Goal: Task Accomplishment & Management: Manage account settings

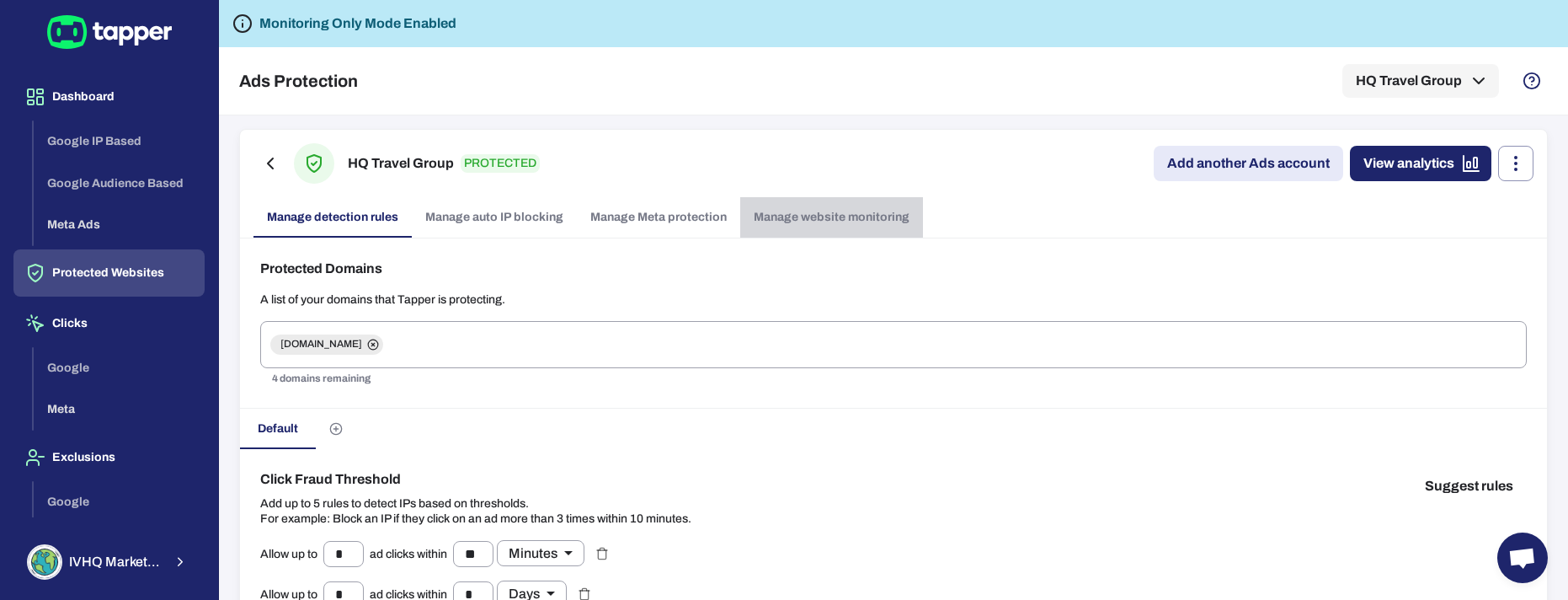
click at [825, 216] on link "Manage website monitoring" at bounding box center [831, 217] width 183 height 40
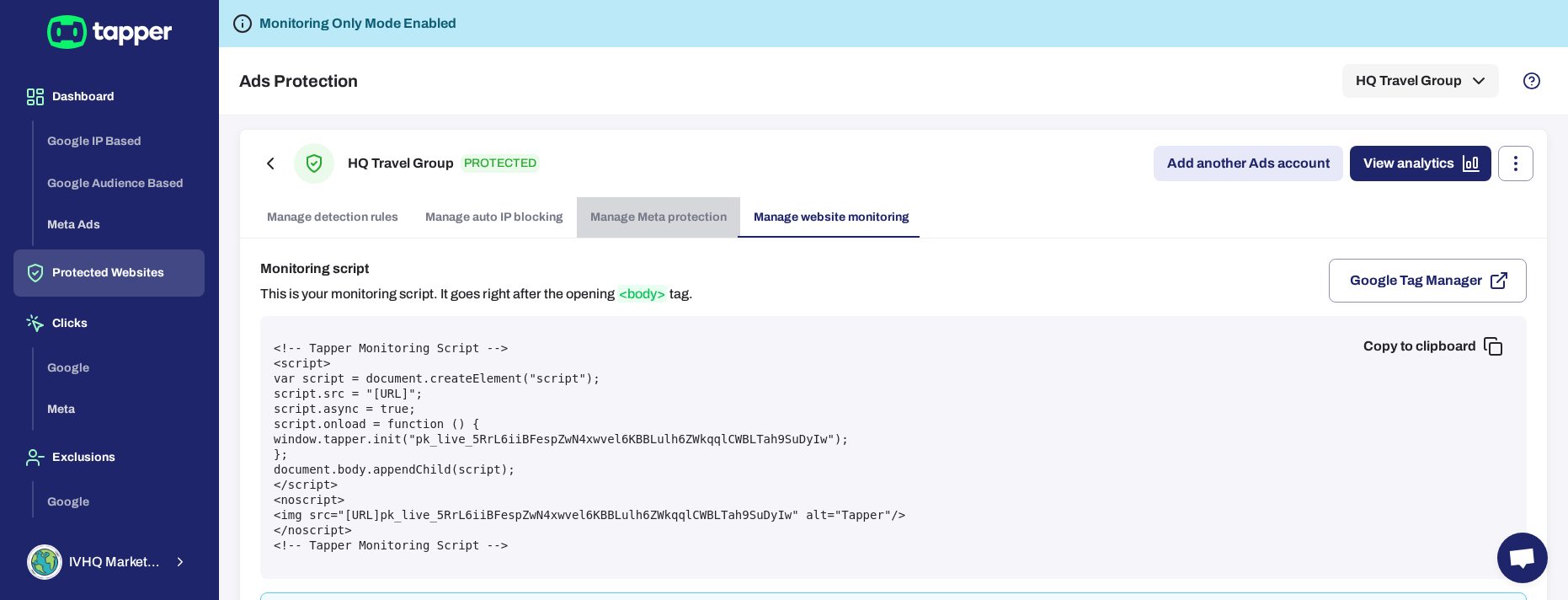
click at [662, 218] on link "Manage Meta protection" at bounding box center [658, 217] width 163 height 40
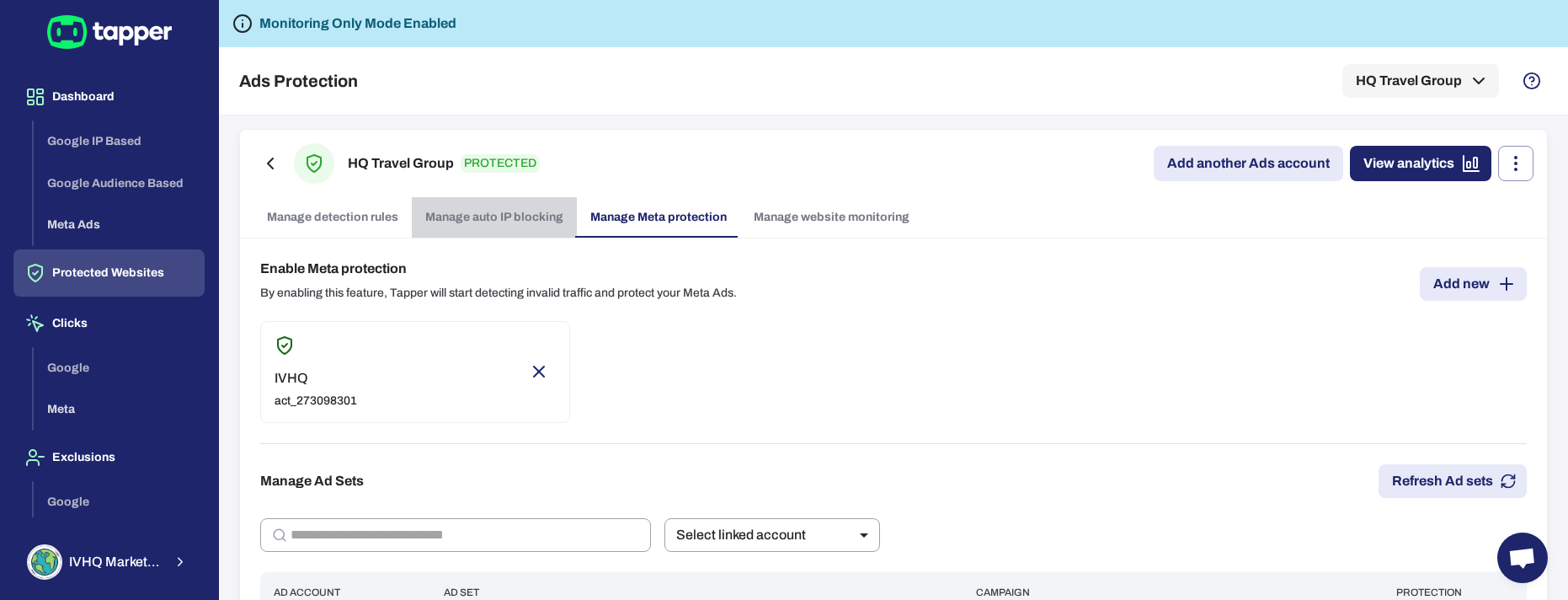
click at [486, 217] on link "Manage auto IP blocking" at bounding box center [494, 217] width 165 height 40
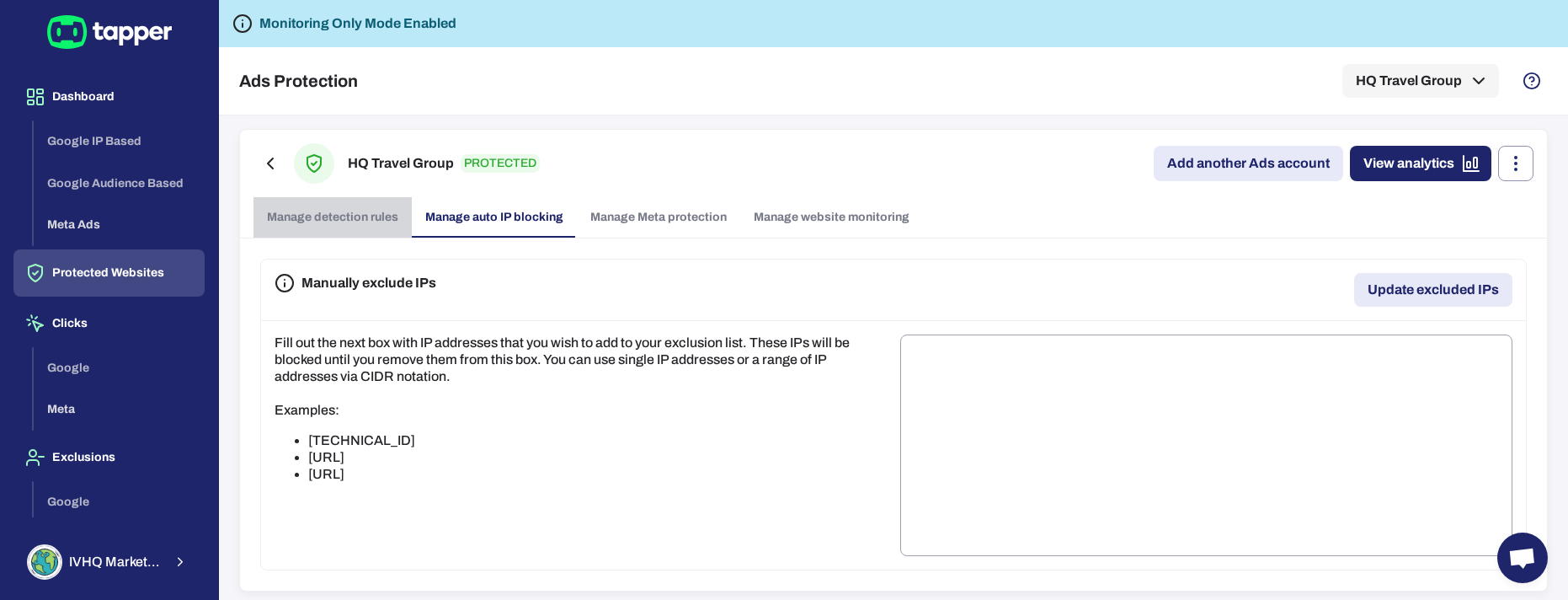
click at [314, 216] on link "Manage detection rules" at bounding box center [333, 217] width 159 height 40
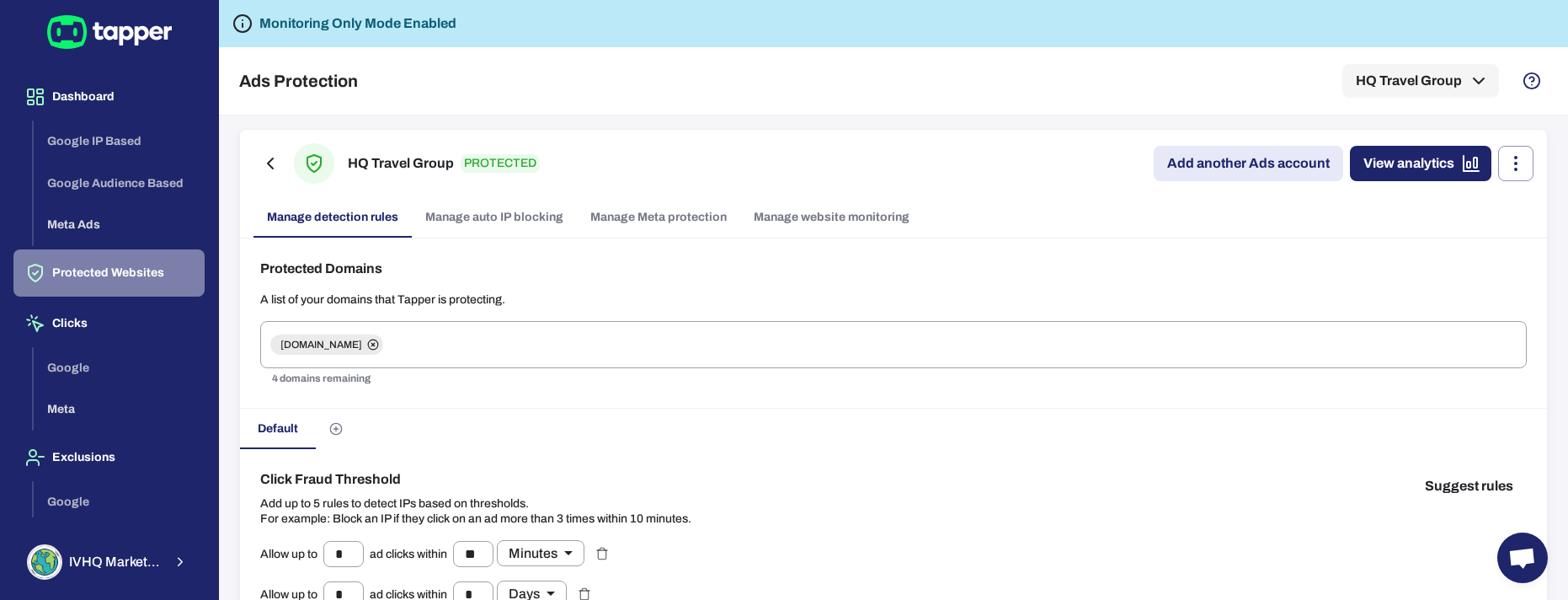
click at [108, 277] on button "Protected Websites" at bounding box center [109, 274] width 191 height 47
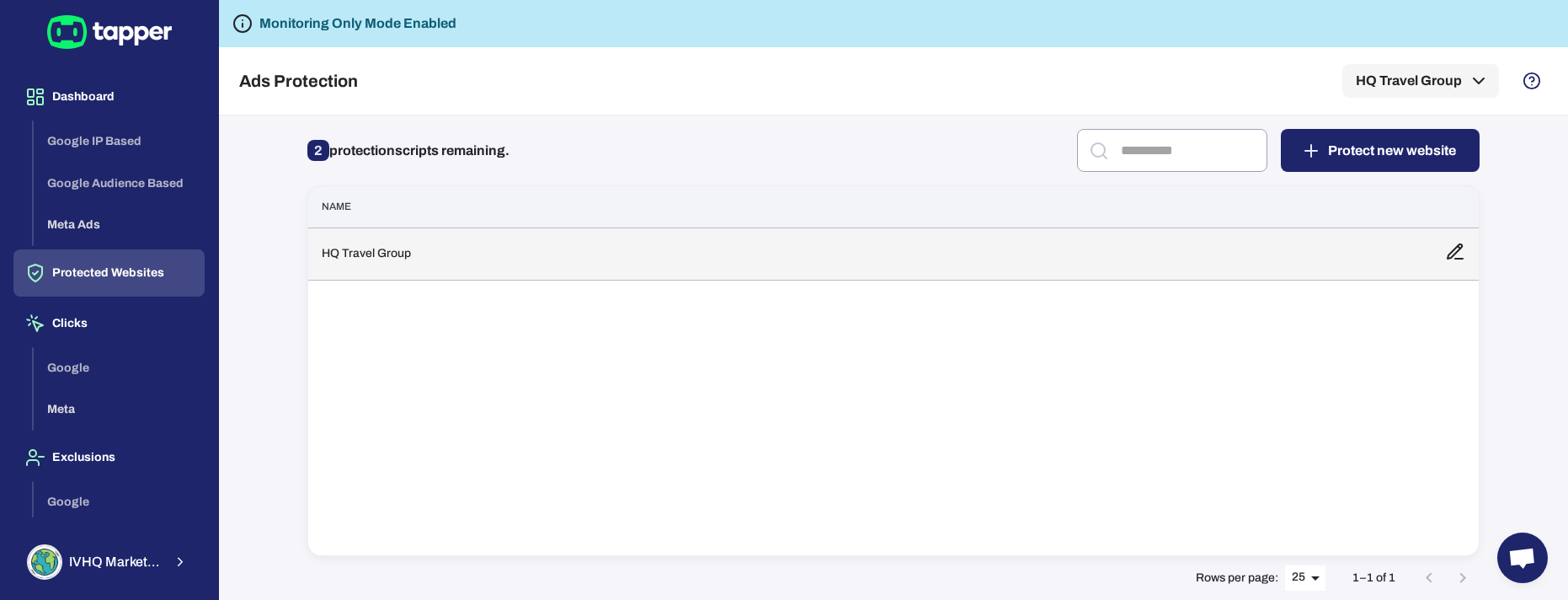
click at [377, 262] on td "HQ Travel Group" at bounding box center [869, 253] width 1123 height 52
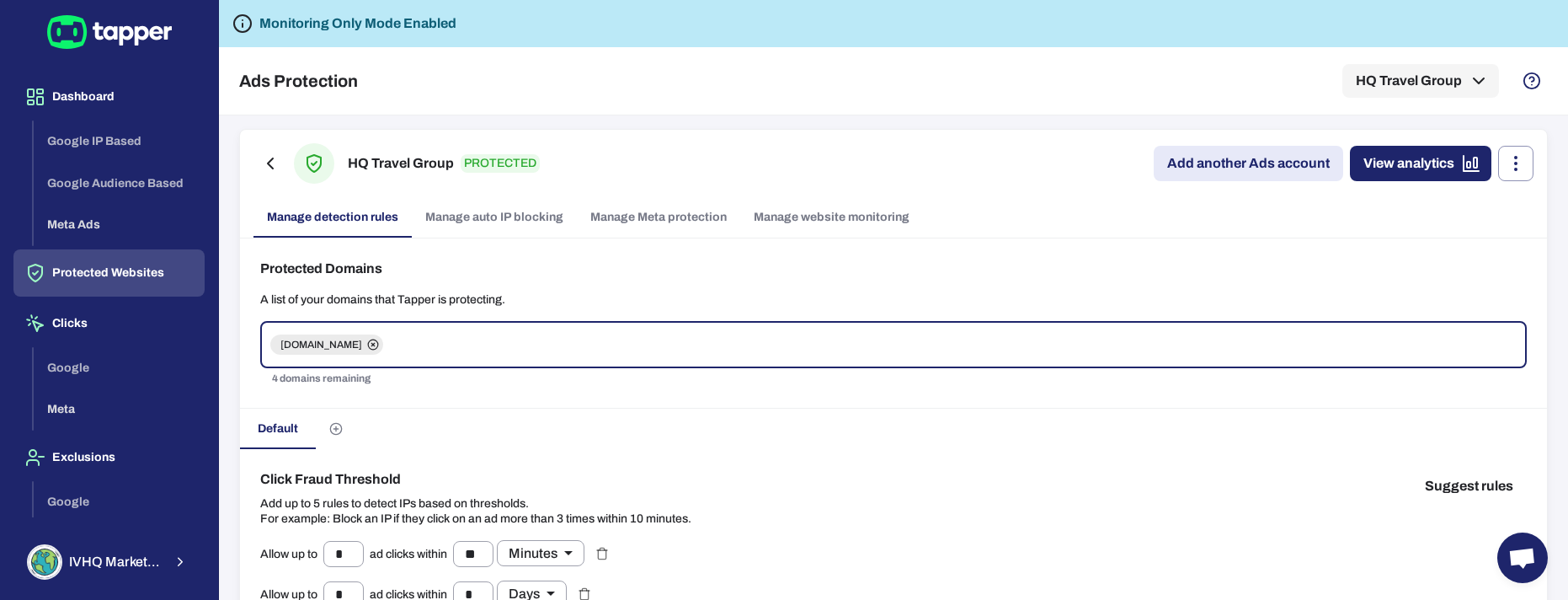
click at [1231, 167] on link "Add another Ads account" at bounding box center [1248, 163] width 190 height 36
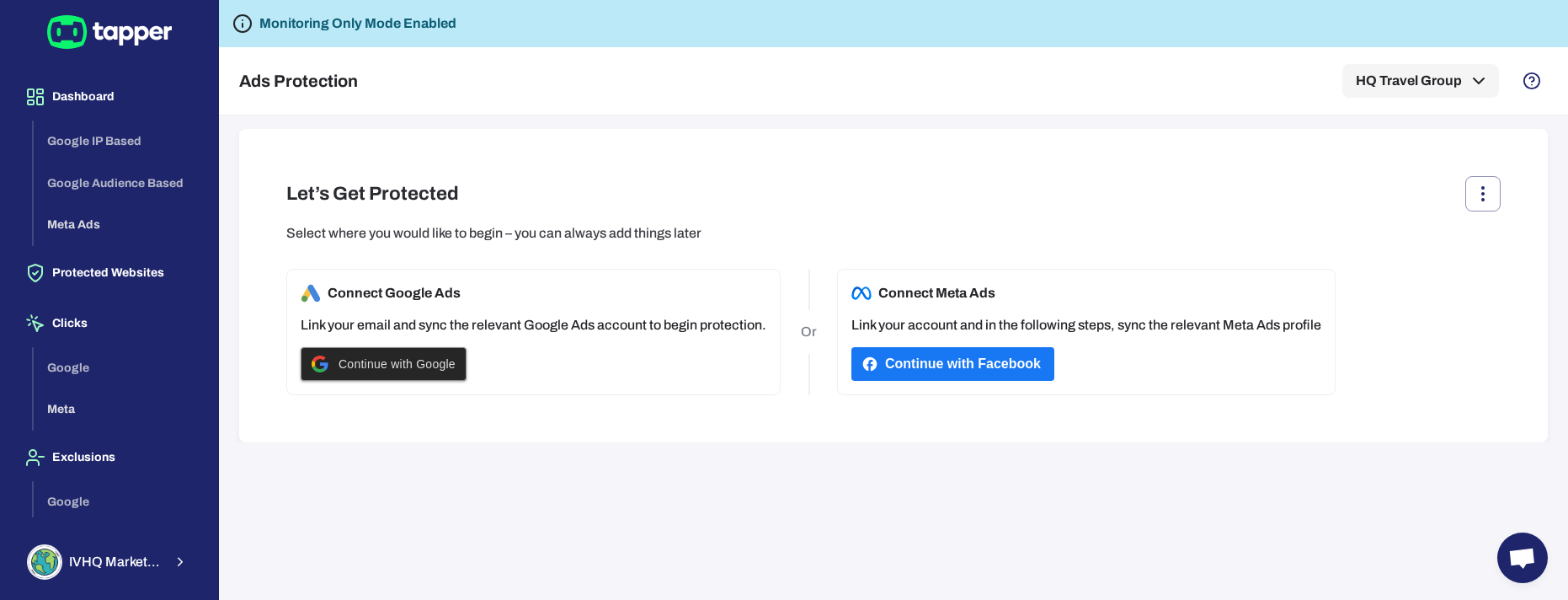
click at [375, 366] on span "Continue with Google" at bounding box center [396, 364] width 117 height 14
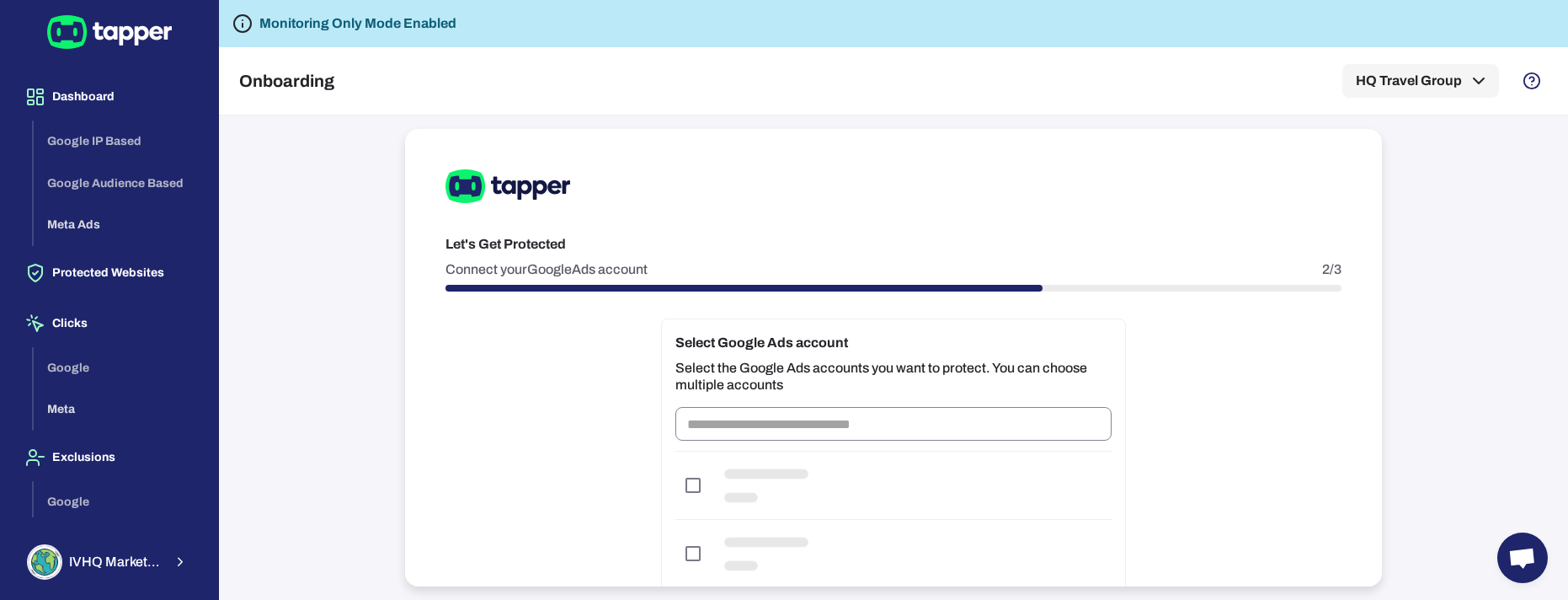
scroll to position [16, 0]
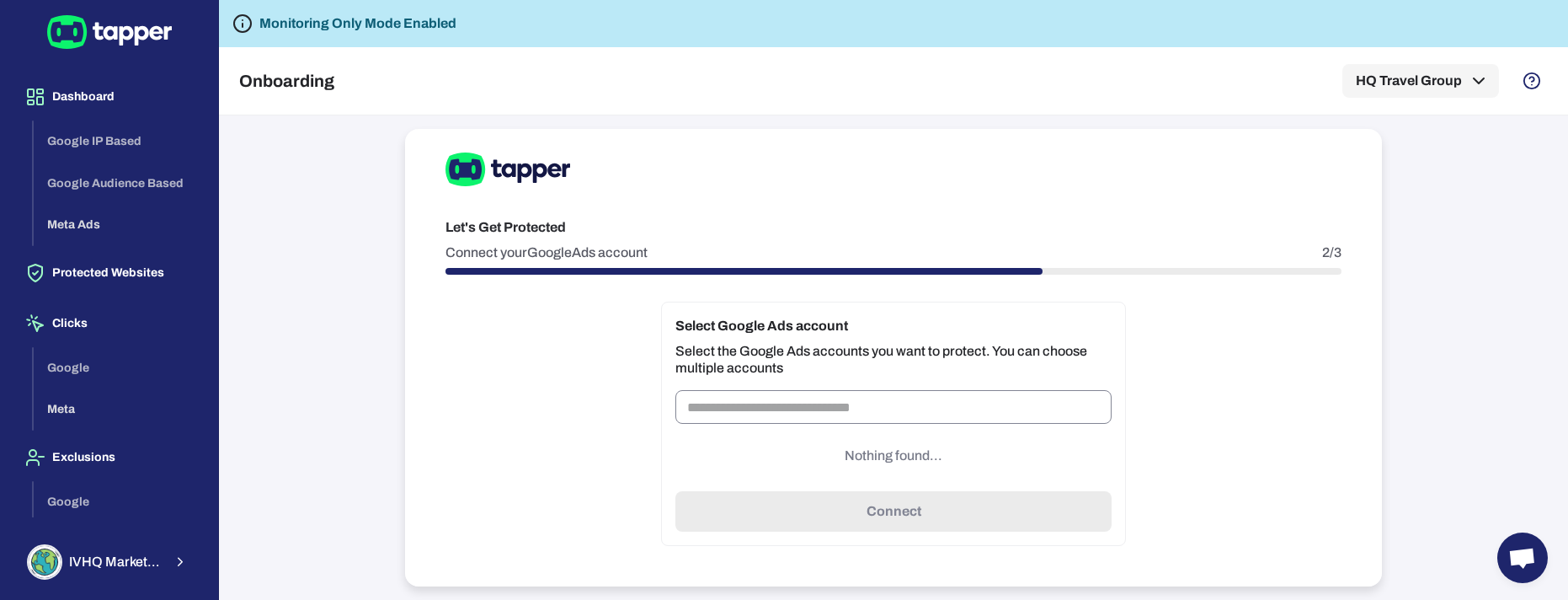
click at [750, 405] on input "text" at bounding box center [893, 407] width 436 height 34
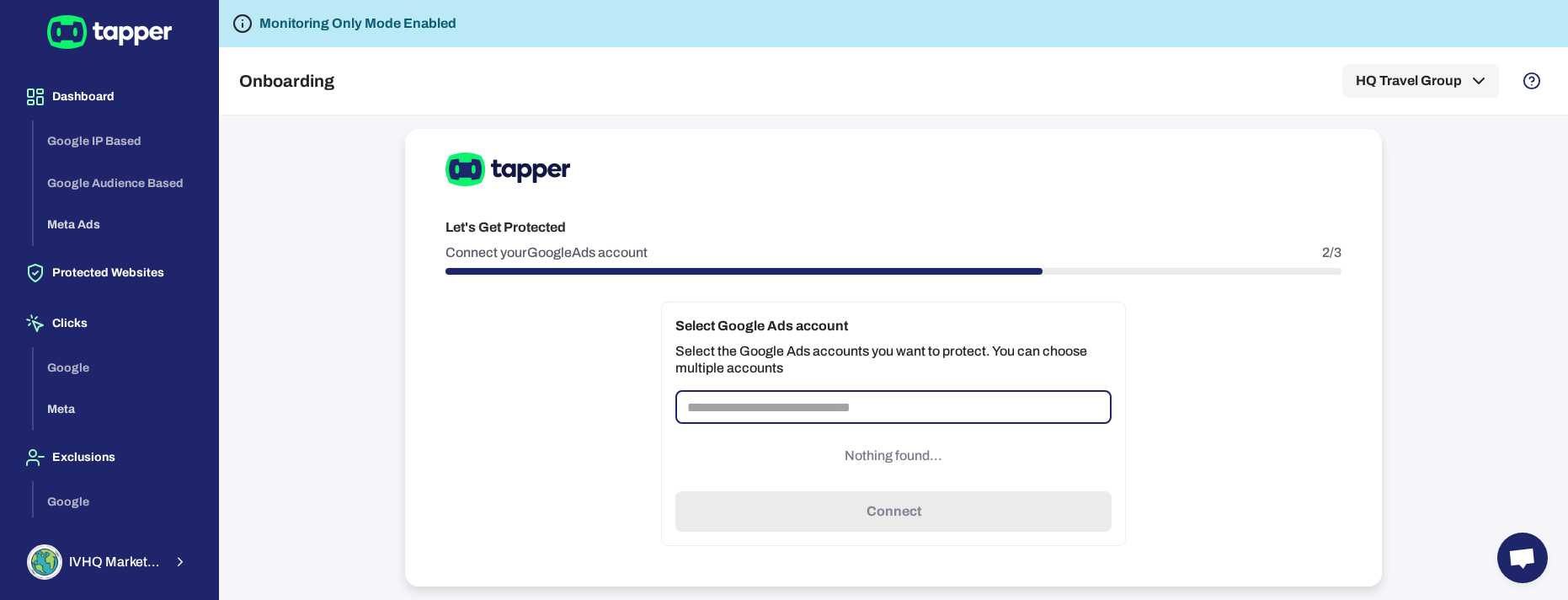
click at [757, 415] on input "text" at bounding box center [893, 407] width 436 height 34
click at [815, 410] on input "text" at bounding box center [893, 407] width 436 height 34
paste input "**********"
drag, startPoint x: 703, startPoint y: 405, endPoint x: 675, endPoint y: 408, distance: 28.2
click at [676, 407] on input "**********" at bounding box center [893, 407] width 436 height 34
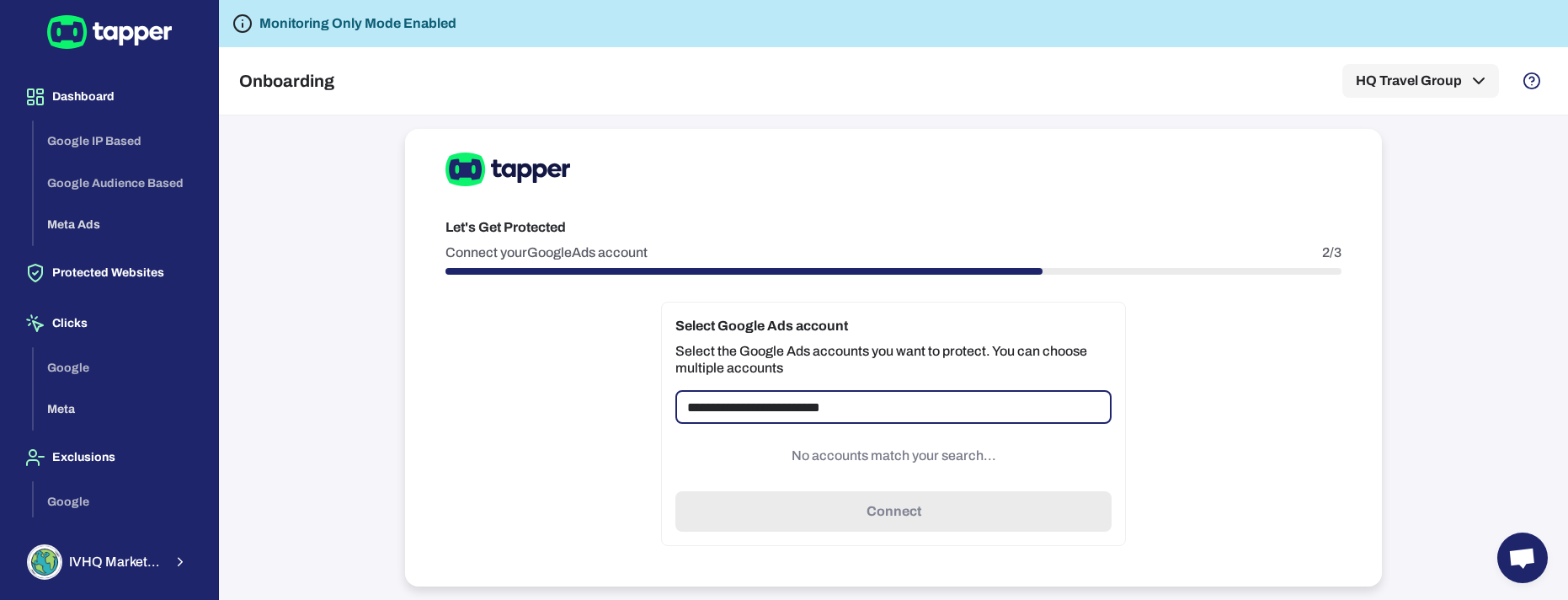
paste input "text"
click at [811, 414] on input "**********" at bounding box center [893, 407] width 436 height 34
drag, startPoint x: 798, startPoint y: 407, endPoint x: 627, endPoint y: 404, distance: 171.0
click at [627, 404] on div "**********" at bounding box center [893, 357] width 977 height 458
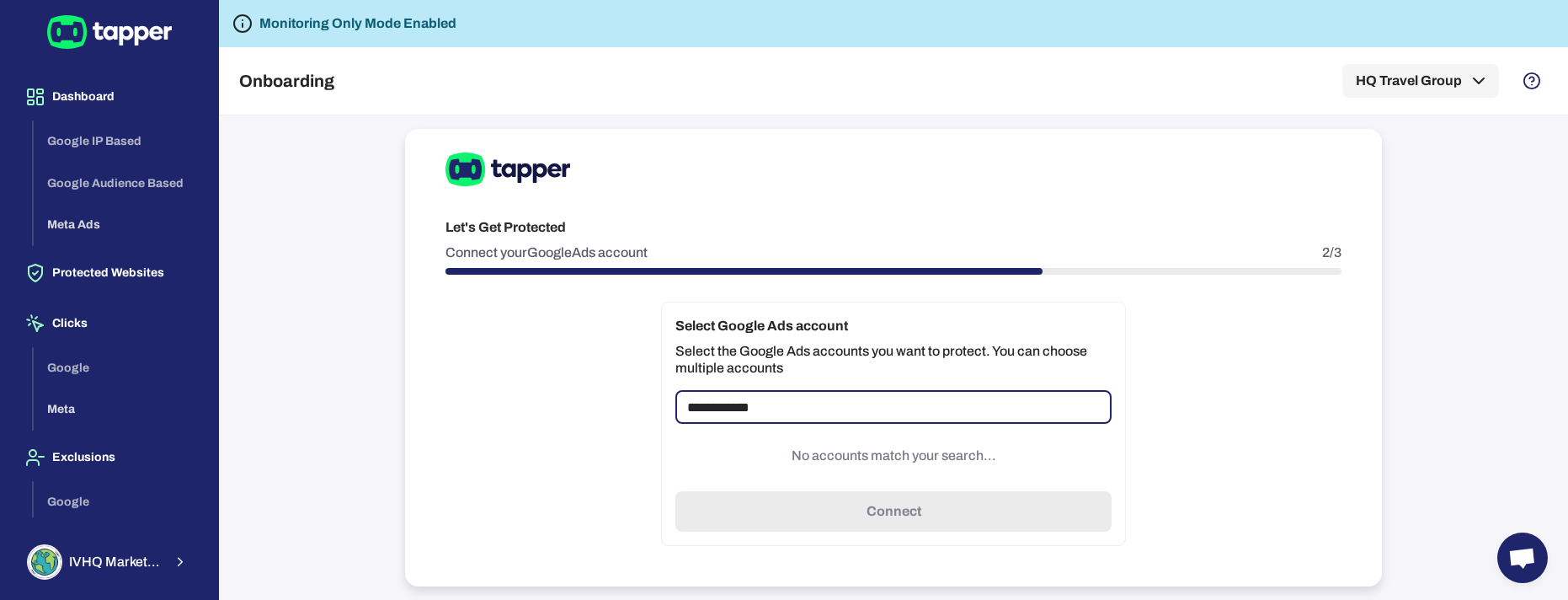
paste input "text"
click at [835, 409] on input "**********" at bounding box center [893, 407] width 436 height 34
drag, startPoint x: 796, startPoint y: 406, endPoint x: 622, endPoint y: 403, distance: 174.0
click at [622, 403] on div "**********" at bounding box center [893, 357] width 977 height 458
paste input "text"
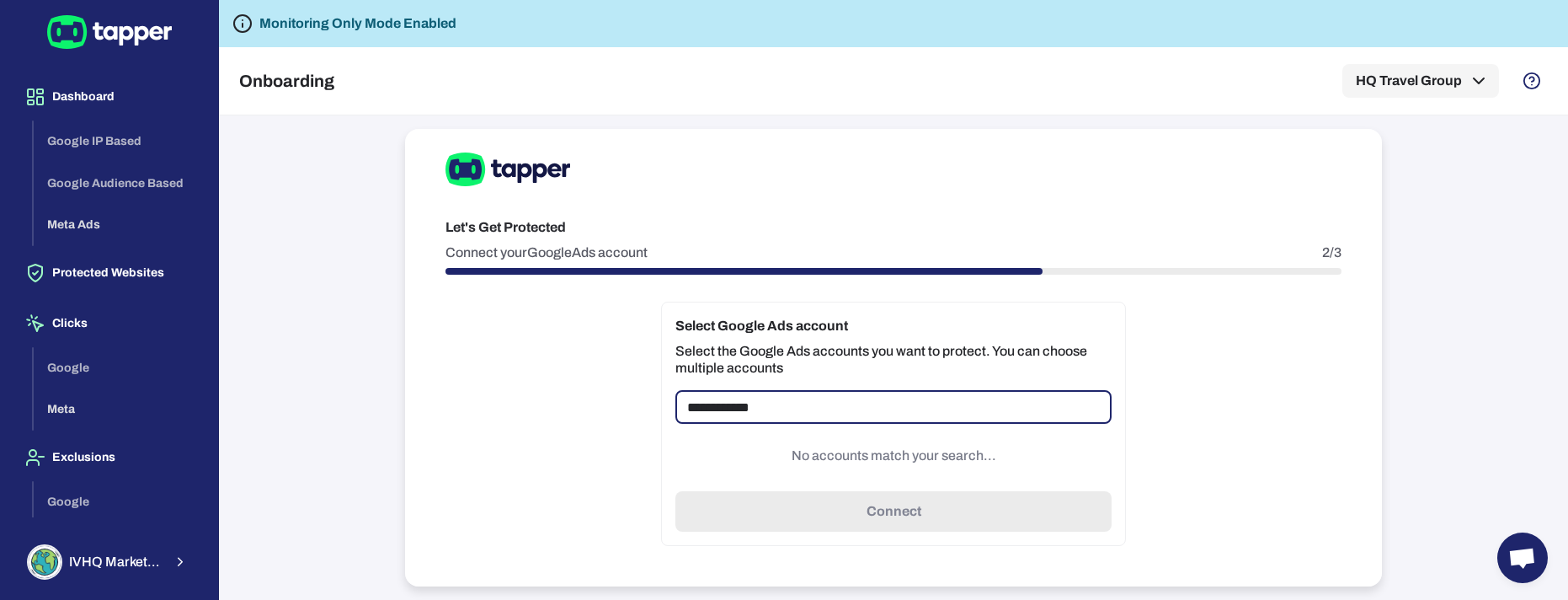
drag, startPoint x: 719, startPoint y: 407, endPoint x: 724, endPoint y: 440, distance: 33.4
click at [720, 408] on input "**********" at bounding box center [893, 407] width 436 height 34
click at [739, 409] on input "**********" at bounding box center [893, 407] width 436 height 34
click at [801, 404] on input "**********" at bounding box center [893, 407] width 436 height 34
type input "**********"
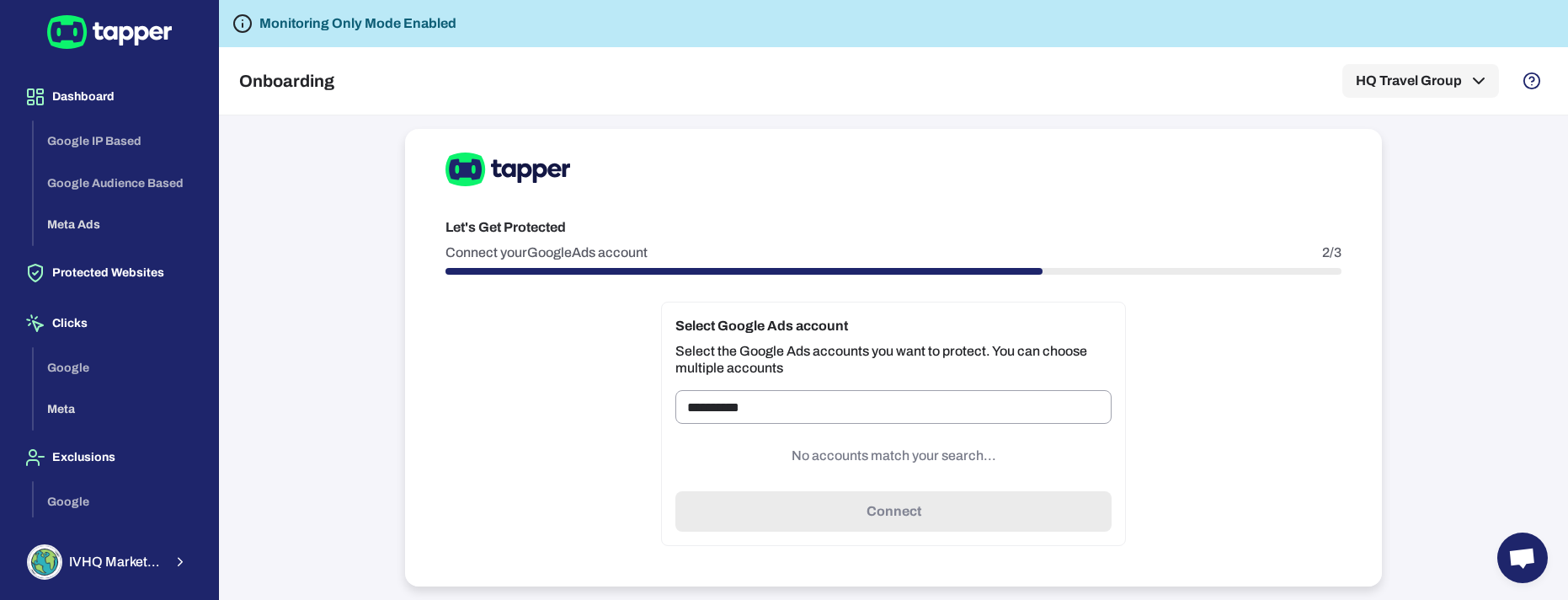
click at [709, 446] on p "No accounts match your search..." at bounding box center [893, 456] width 436 height 44
click at [125, 274] on button "Protected Websites" at bounding box center [109, 274] width 191 height 47
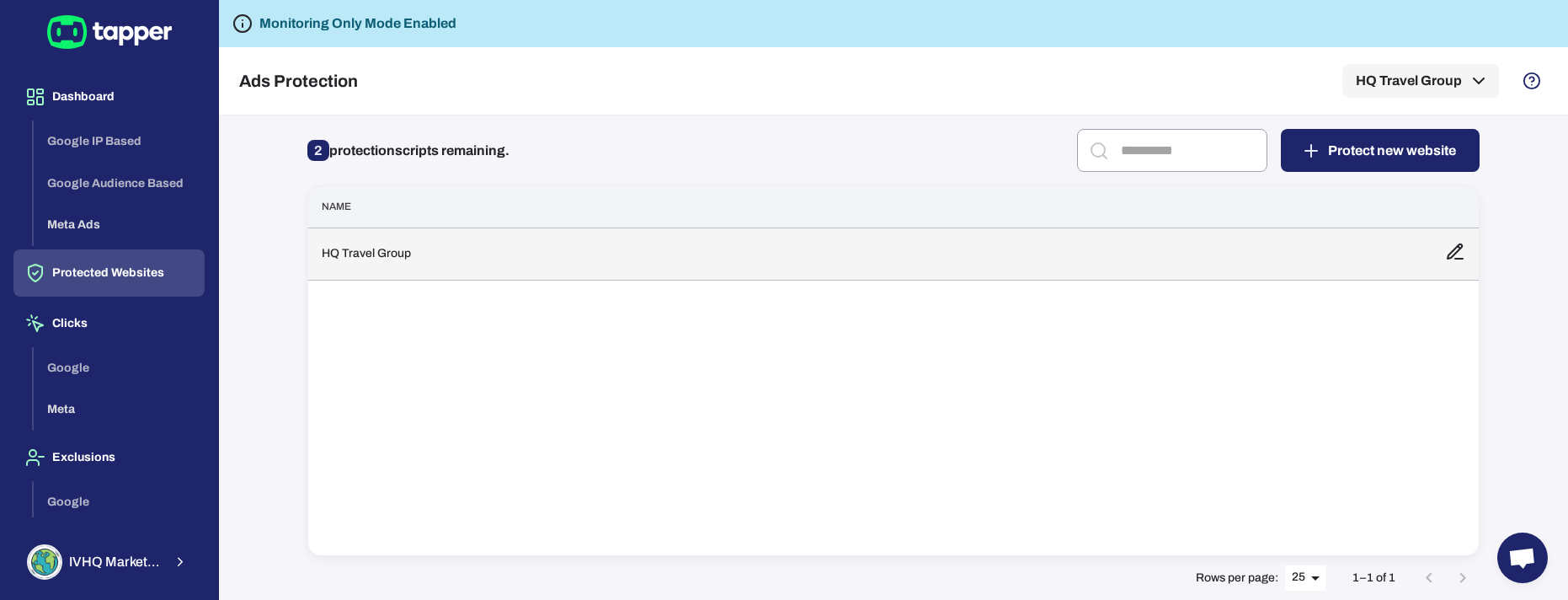
click at [365, 256] on td "HQ Travel Group" at bounding box center [869, 253] width 1123 height 52
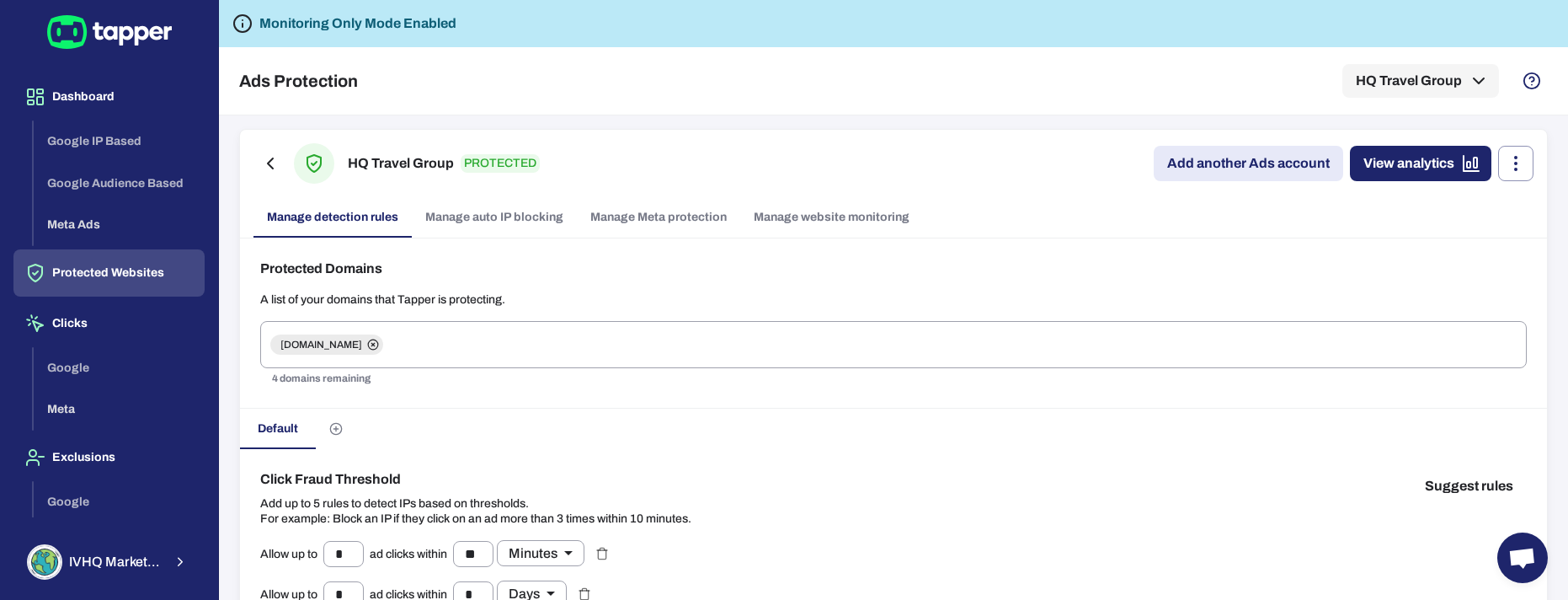
scroll to position [1, 0]
click at [1224, 167] on link "Add another Ads account" at bounding box center [1248, 162] width 190 height 36
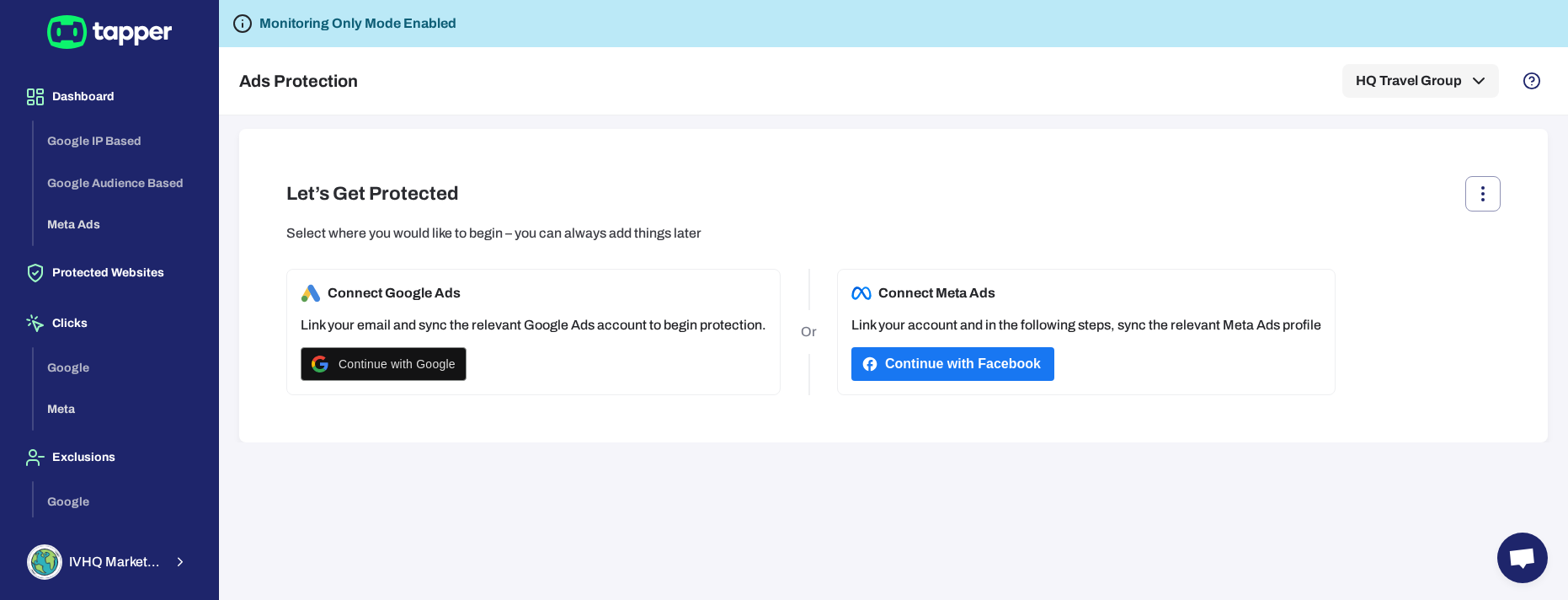
scroll to position [5, 0]
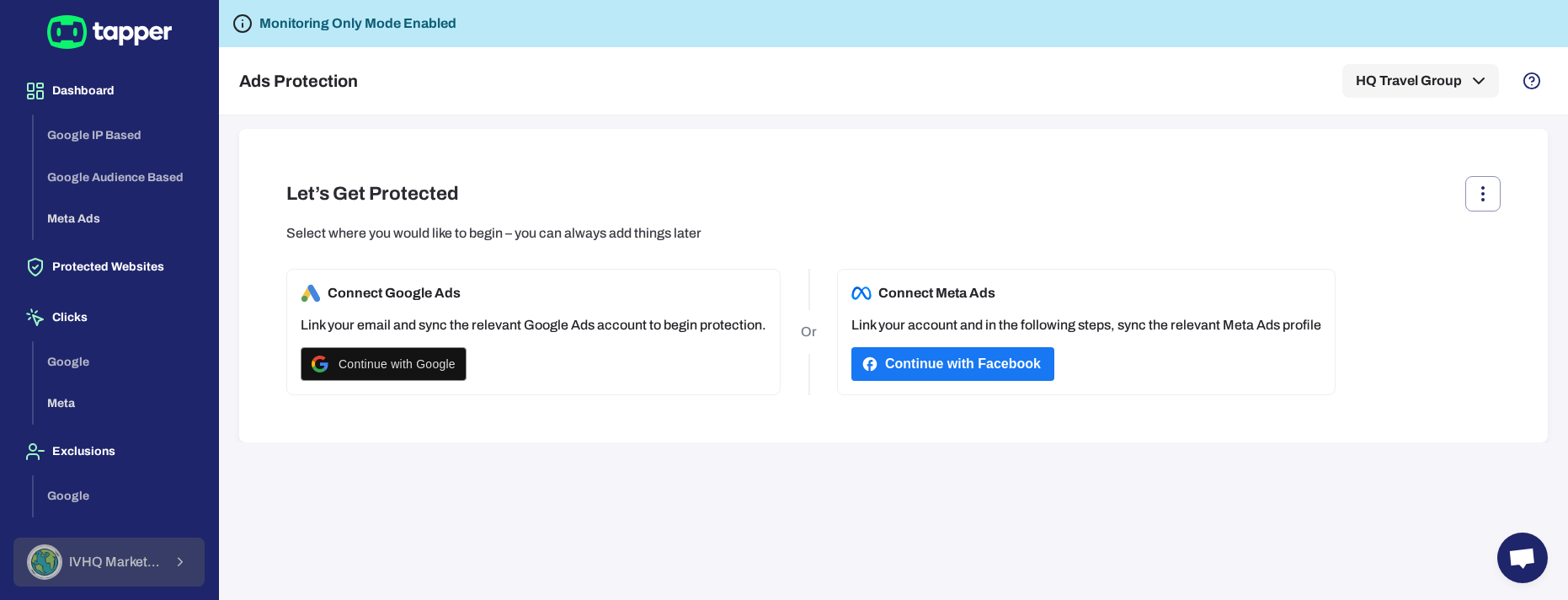
click at [123, 559] on span "IVHQ Marketing Team" at bounding box center [116, 562] width 94 height 16
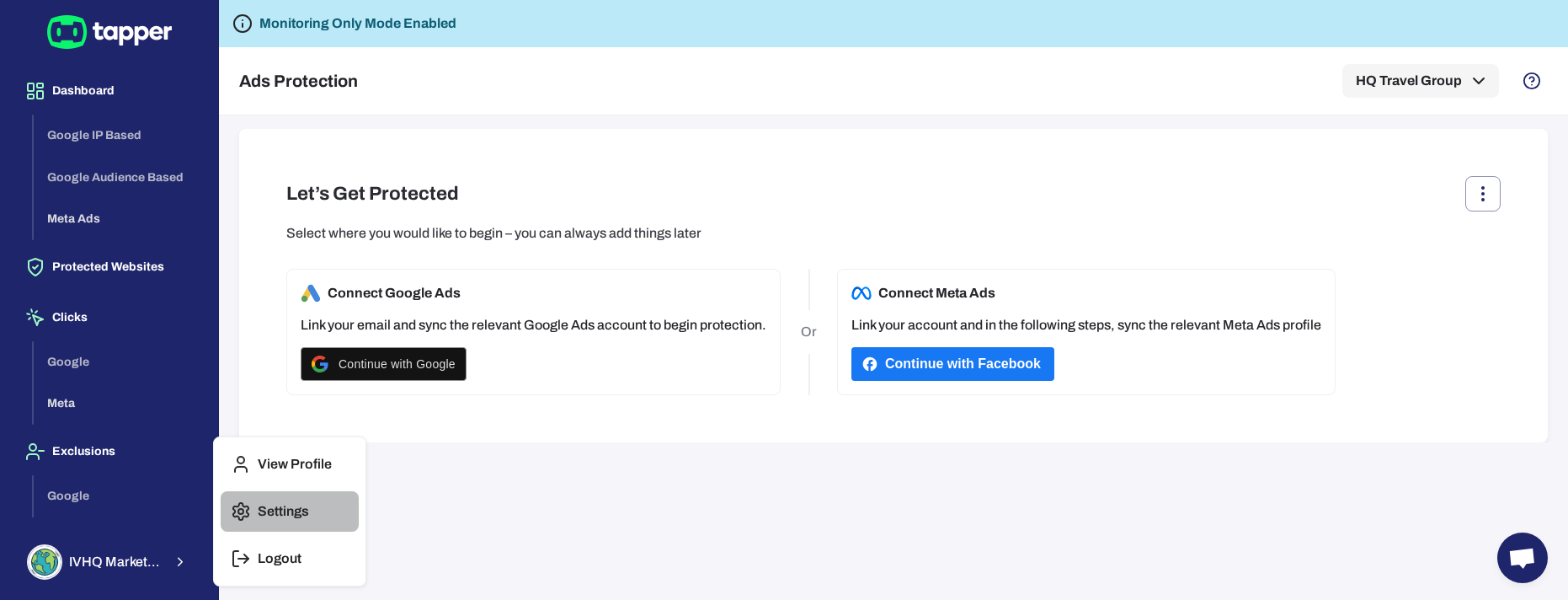
click at [275, 520] on button "Settings" at bounding box center [290, 512] width 138 height 40
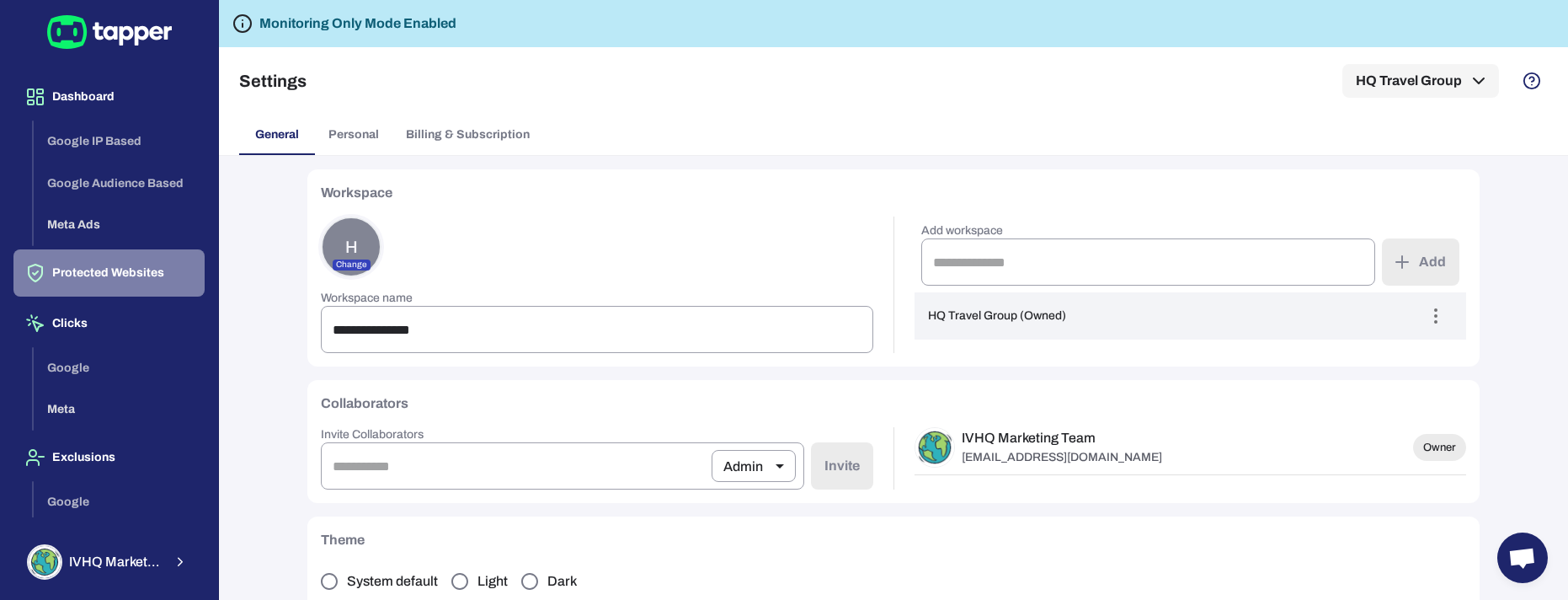
click at [123, 267] on button "Protected Websites" at bounding box center [109, 274] width 191 height 47
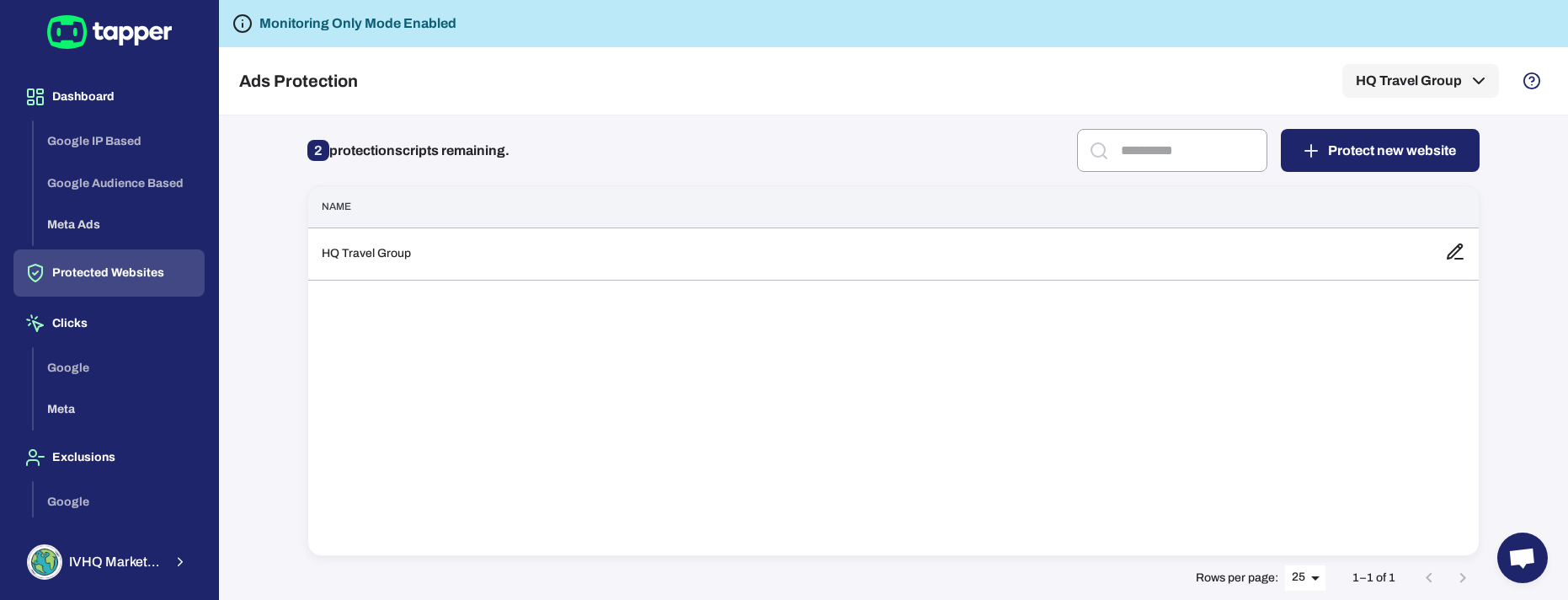
click at [1380, 158] on button "Protect new website" at bounding box center [1379, 150] width 199 height 43
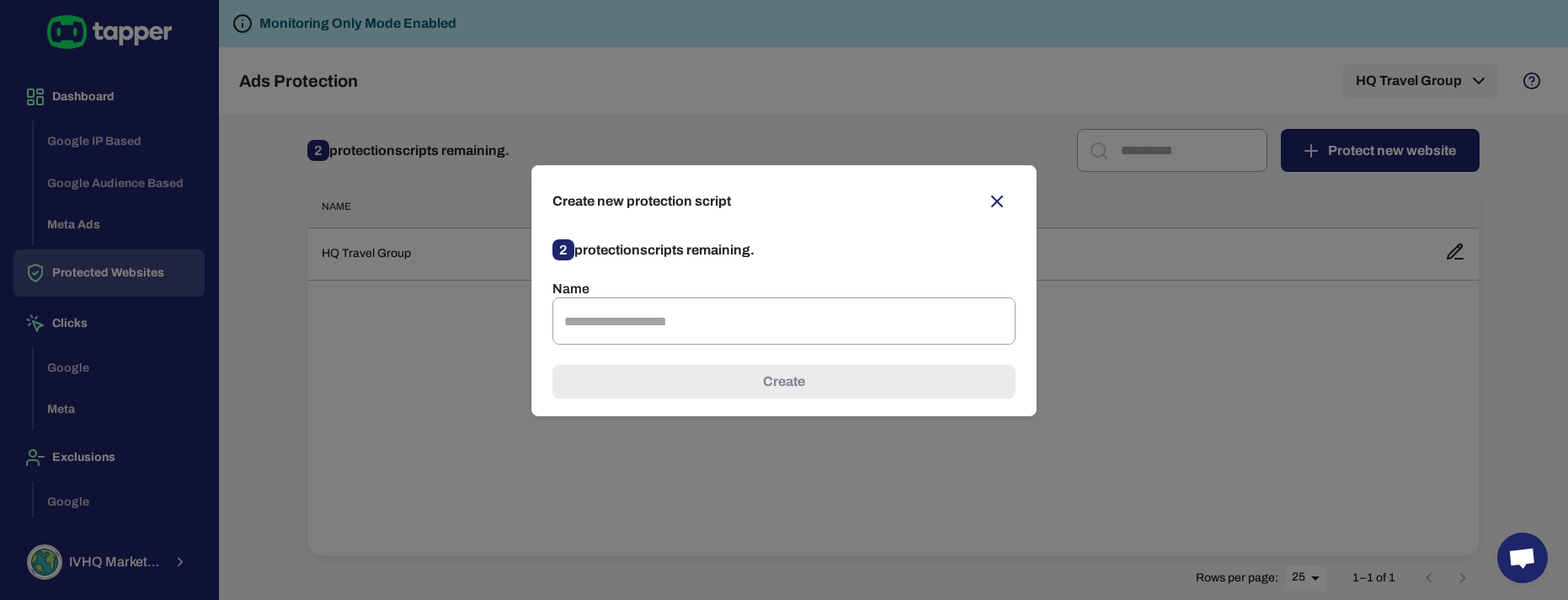
drag, startPoint x: 998, startPoint y: 202, endPoint x: 845, endPoint y: 240, distance: 157.6
click at [993, 205] on icon "button" at bounding box center [997, 202] width 20 height 20
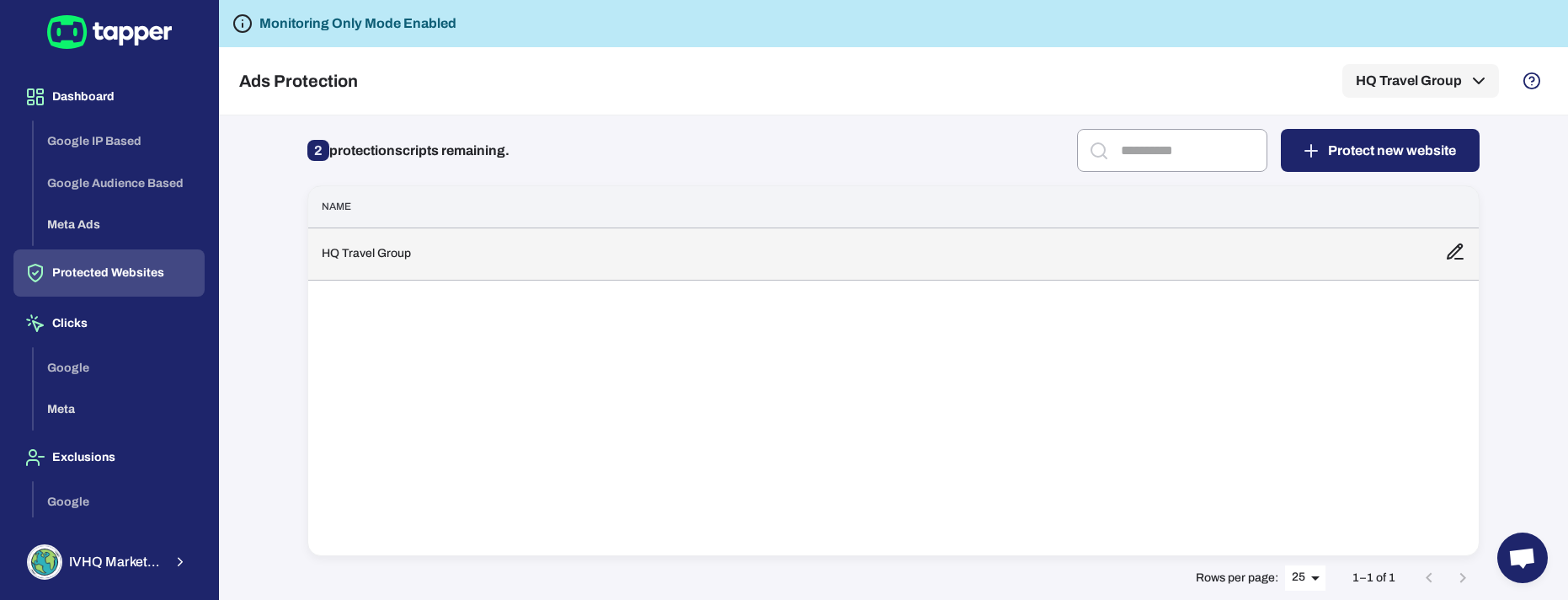
click at [378, 267] on td "HQ Travel Group" at bounding box center [869, 253] width 1123 height 52
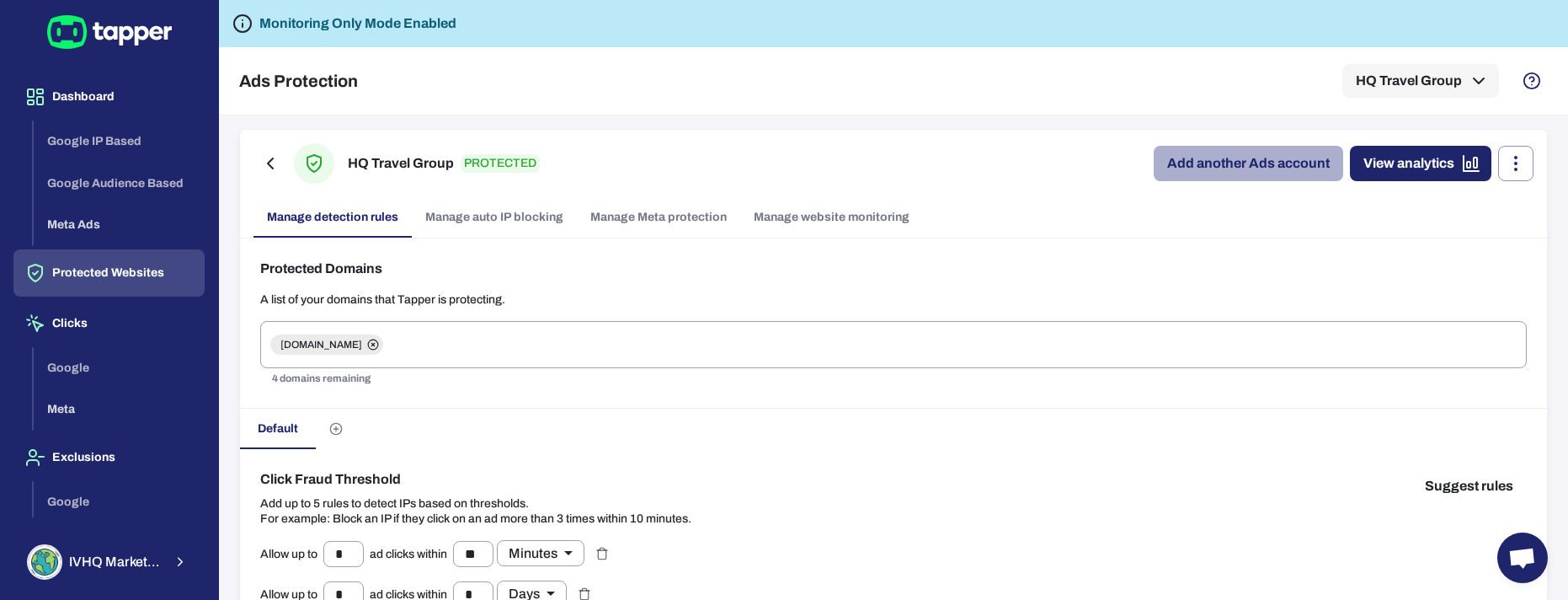
click at [1233, 167] on link "Add another Ads account" at bounding box center [1248, 163] width 190 height 36
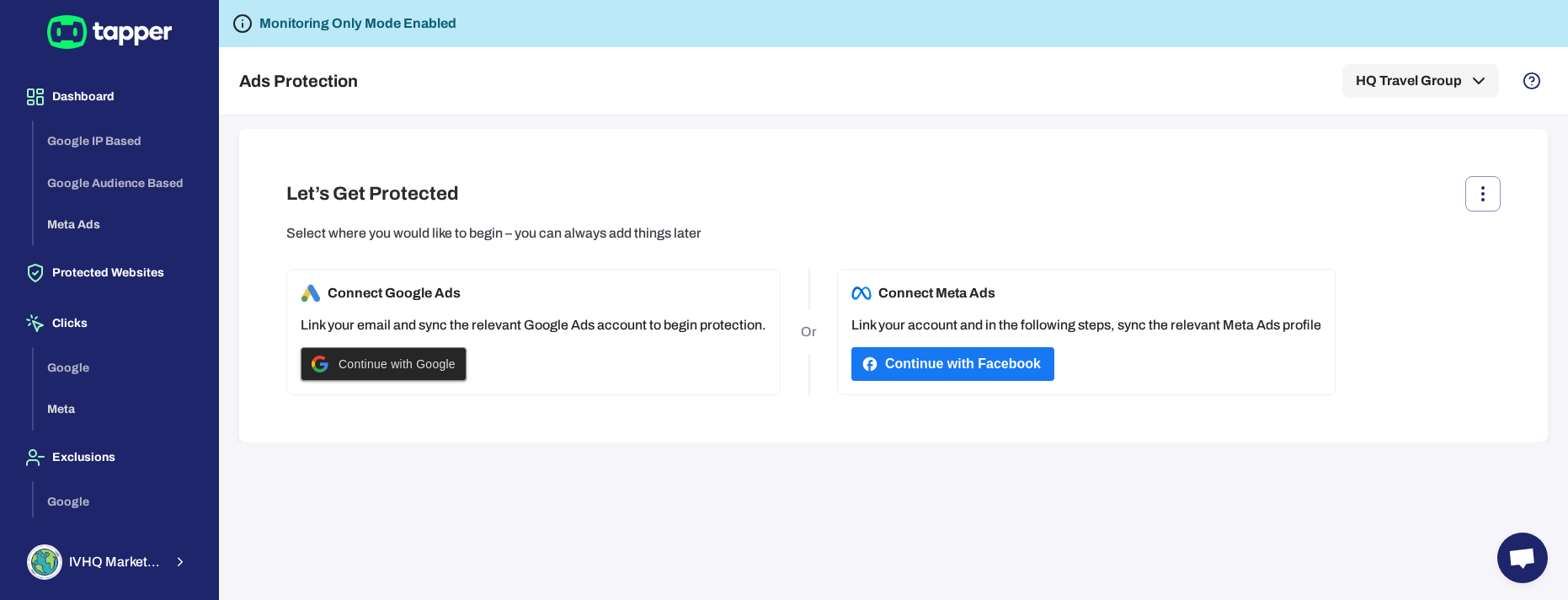
click at [396, 365] on span "Continue with Google" at bounding box center [396, 364] width 117 height 14
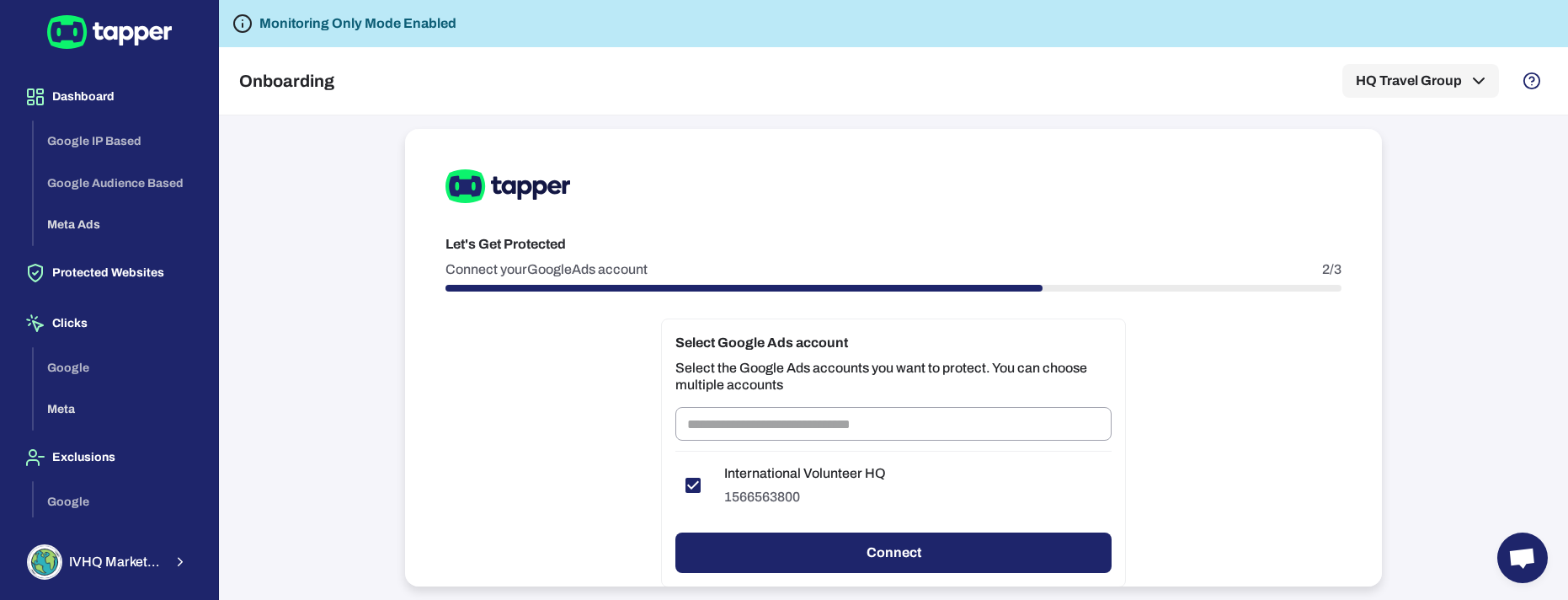
scroll to position [41, 0]
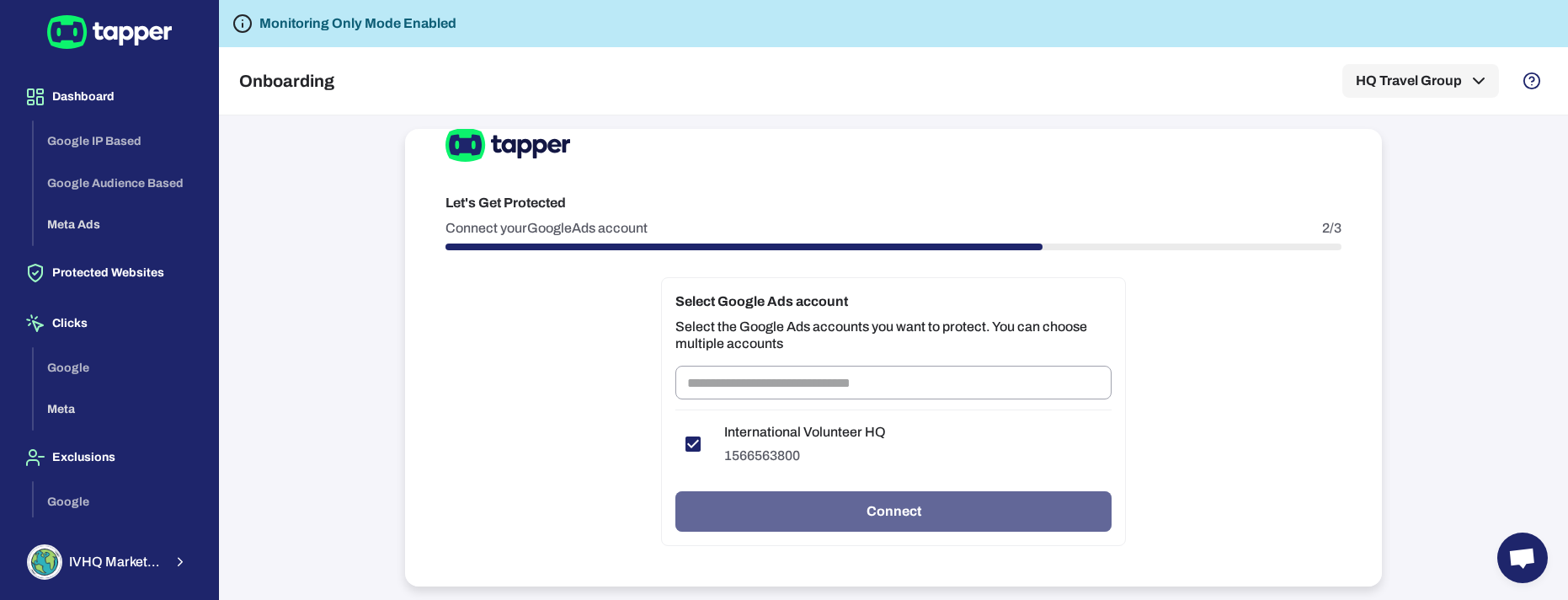
click at [888, 512] on button "Connect" at bounding box center [893, 512] width 436 height 40
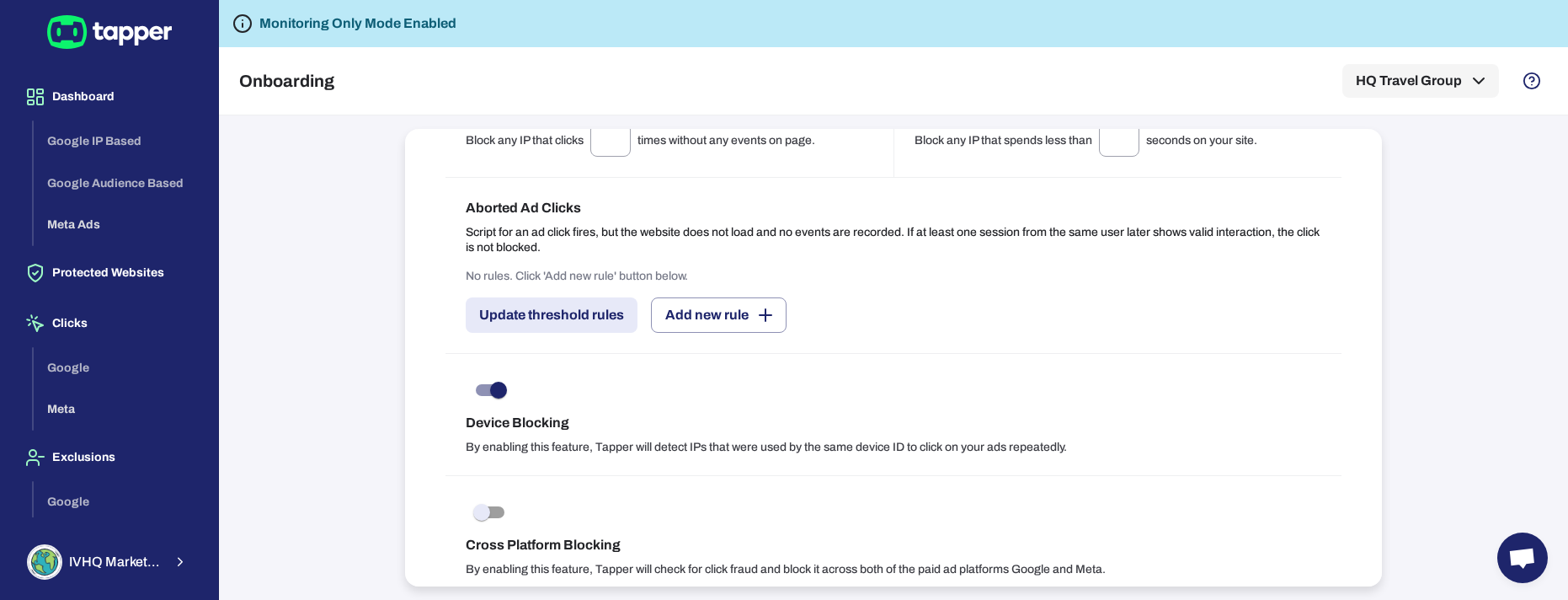
scroll to position [1930, 0]
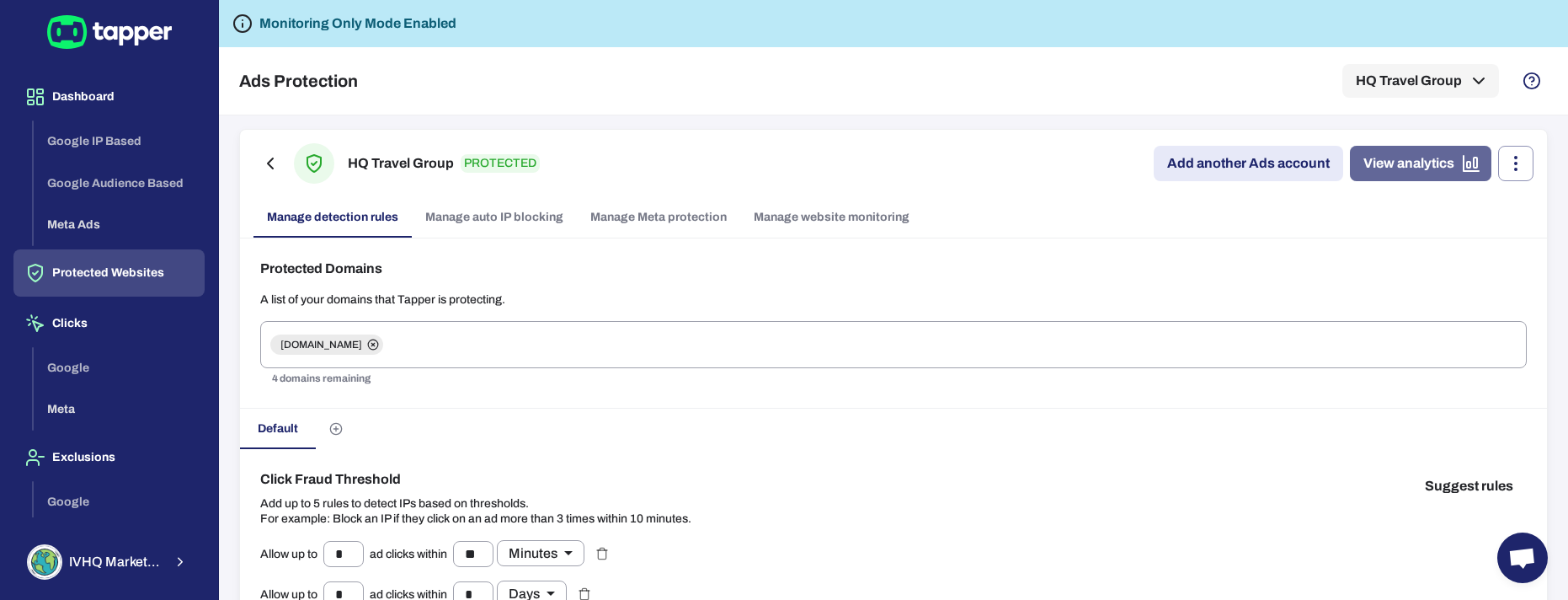
click at [1426, 171] on link "View analytics" at bounding box center [1419, 163] width 141 height 36
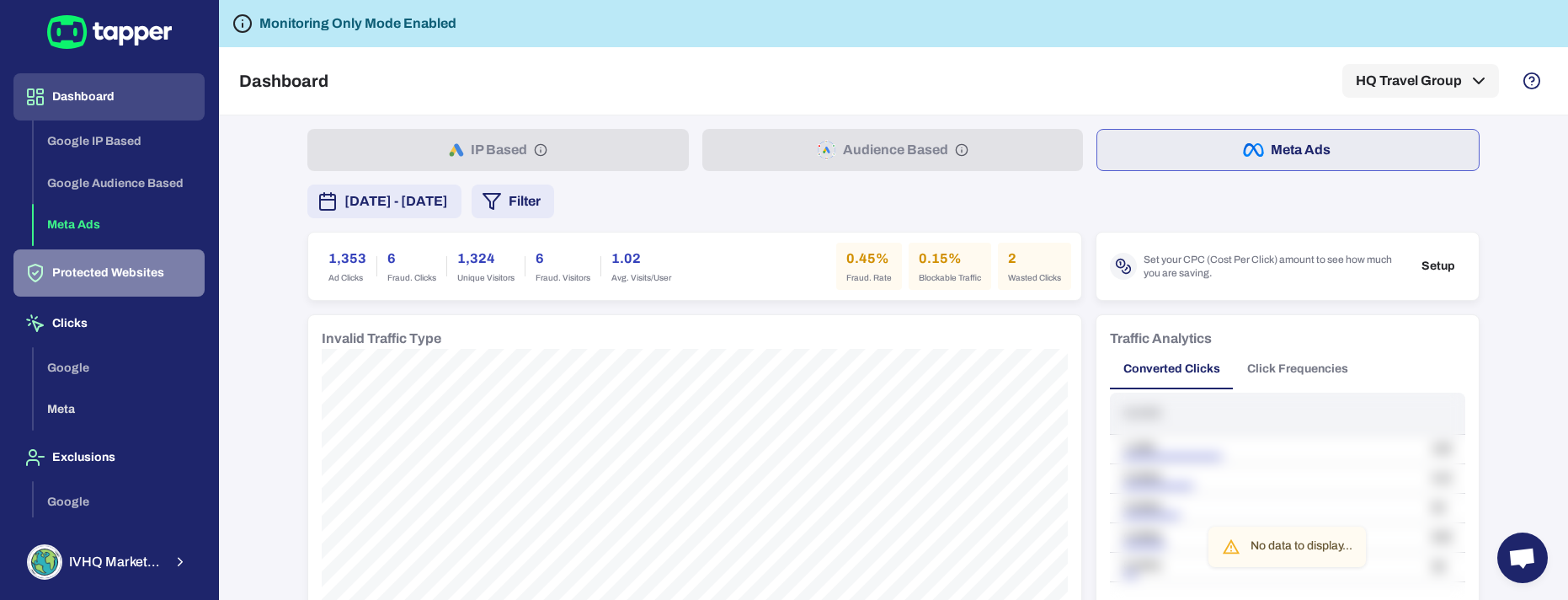
click at [138, 275] on button "Protected Websites" at bounding box center [109, 274] width 191 height 47
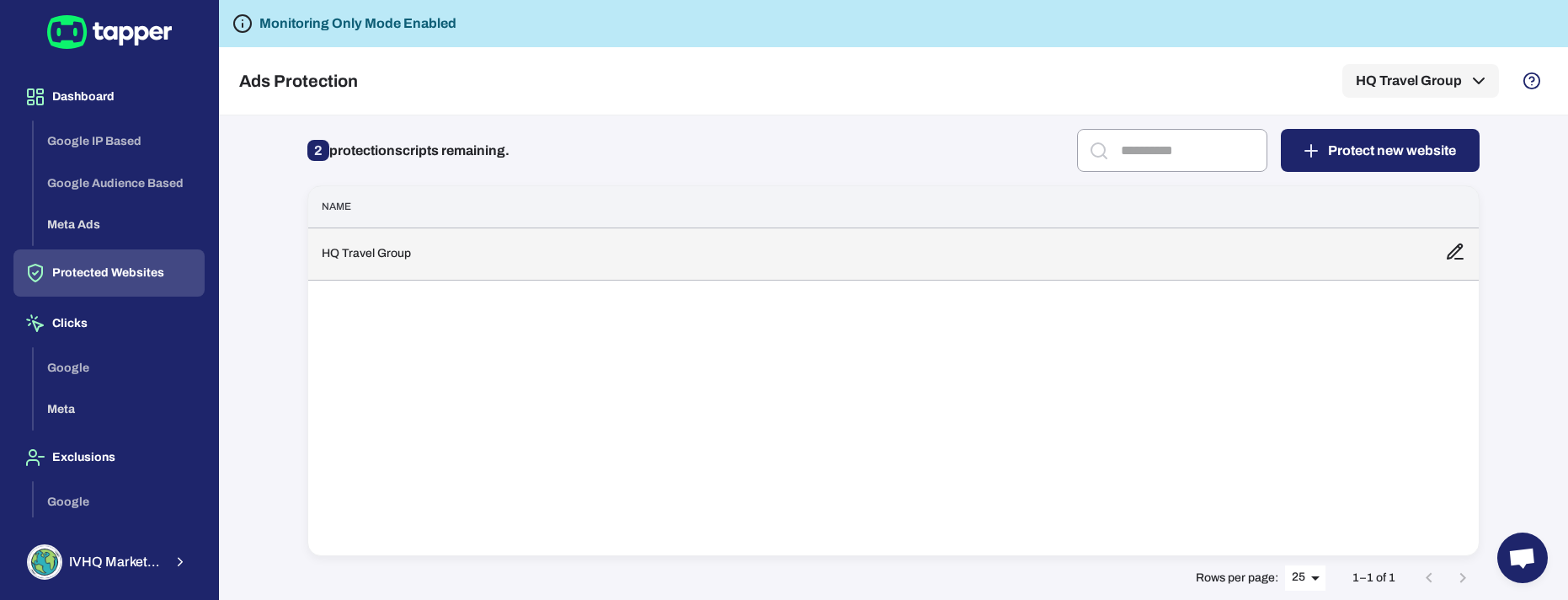
click at [471, 268] on td "HQ Travel Group" at bounding box center [869, 253] width 1123 height 52
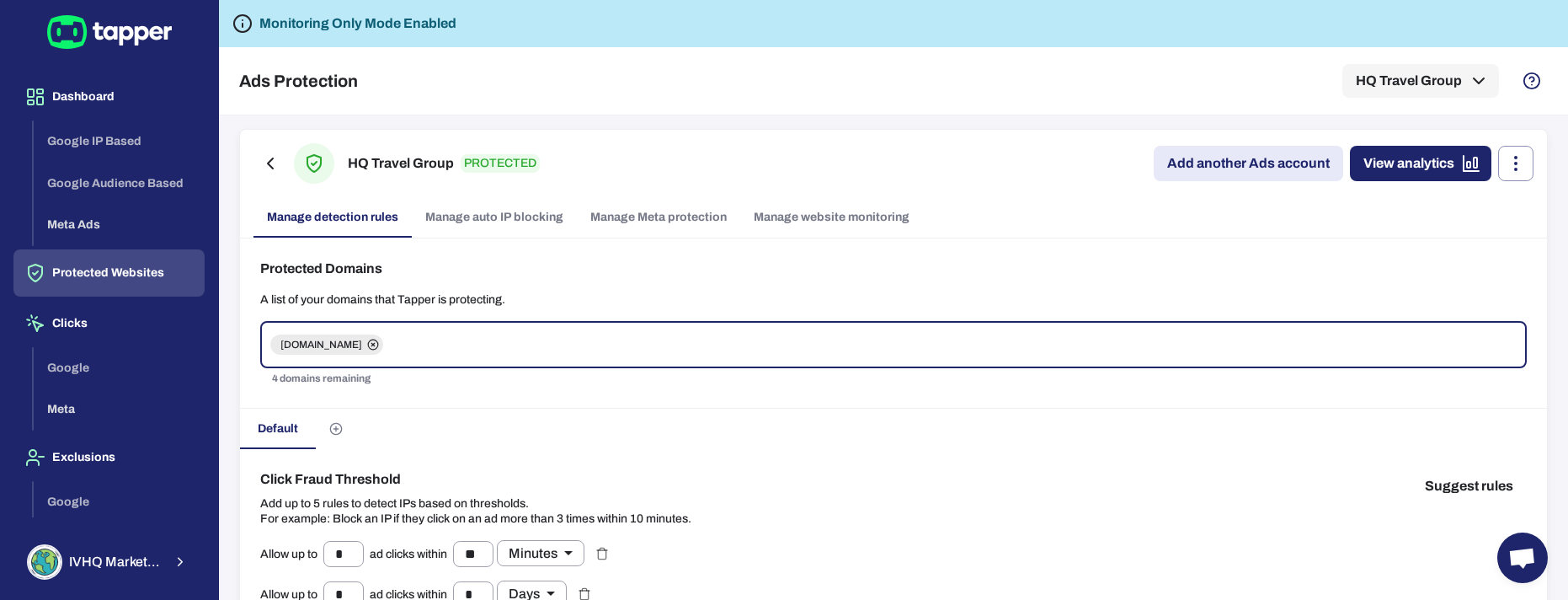
click at [1231, 167] on link "Add another Ads account" at bounding box center [1248, 163] width 190 height 36
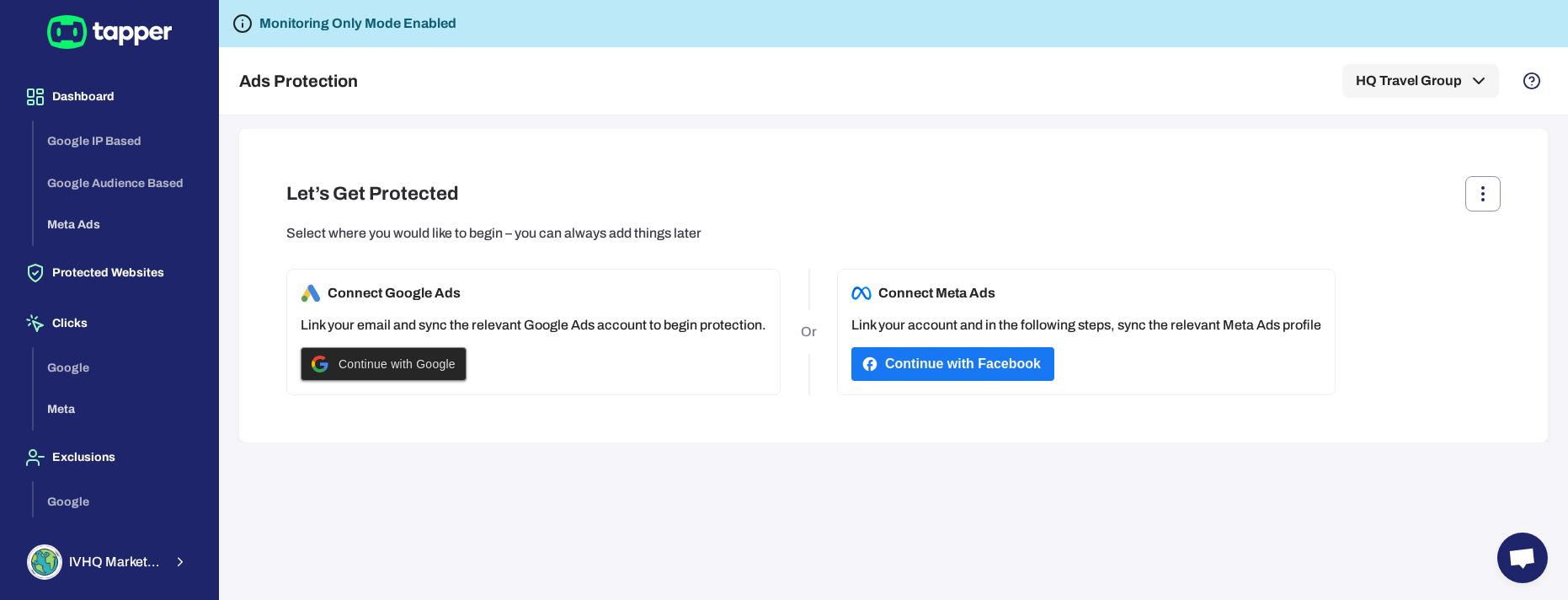
click at [400, 365] on span "Continue with Google" at bounding box center [396, 364] width 117 height 14
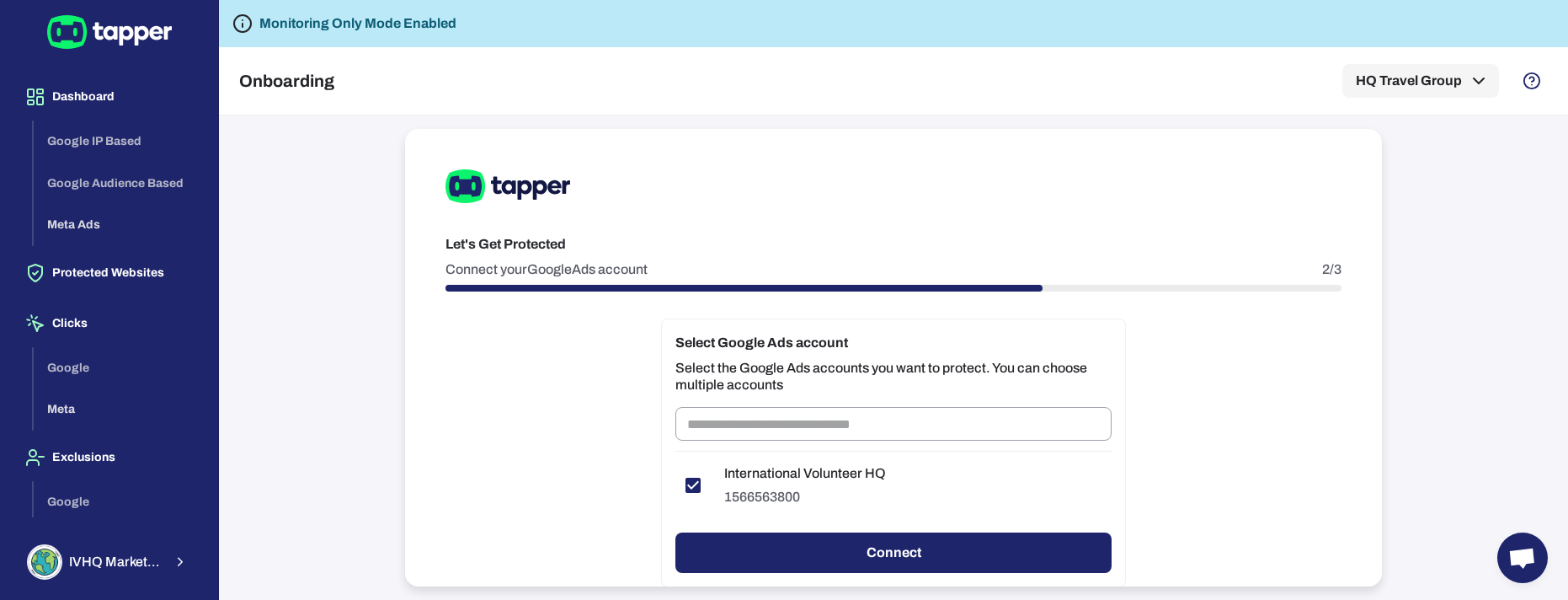
scroll to position [41, 0]
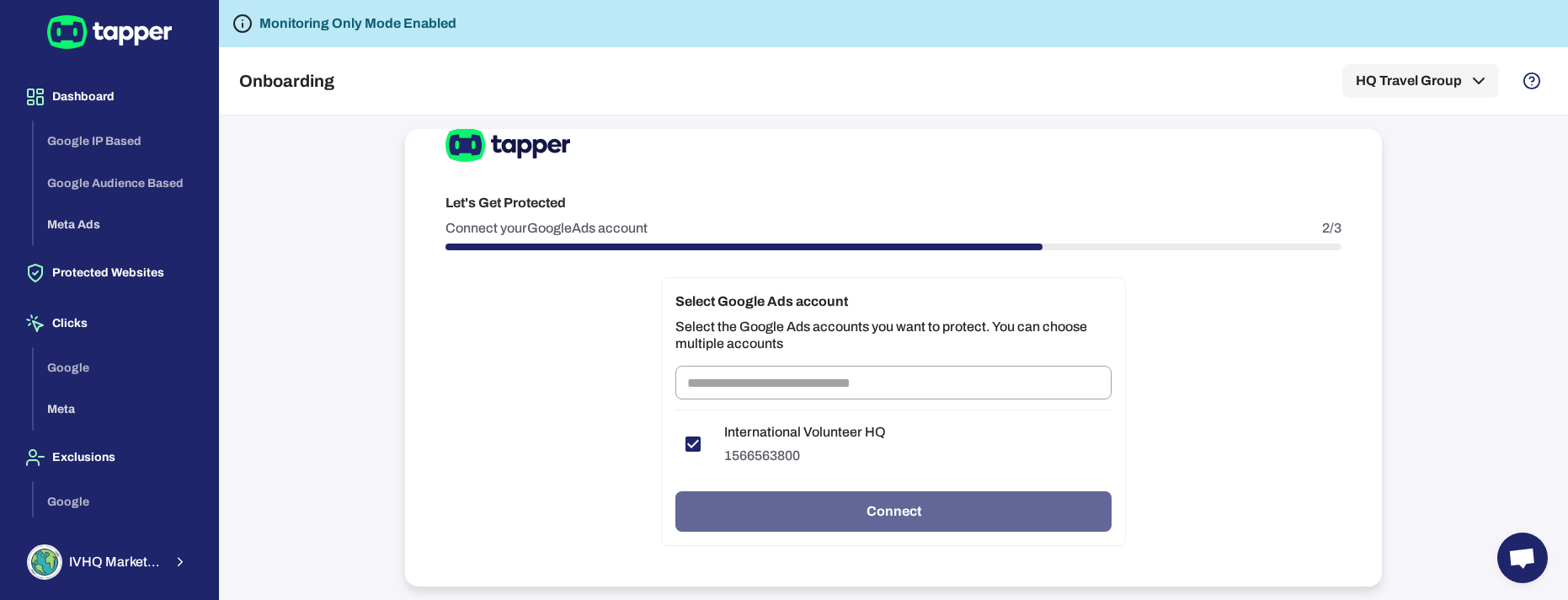
click at [929, 513] on button "Connect" at bounding box center [893, 512] width 436 height 40
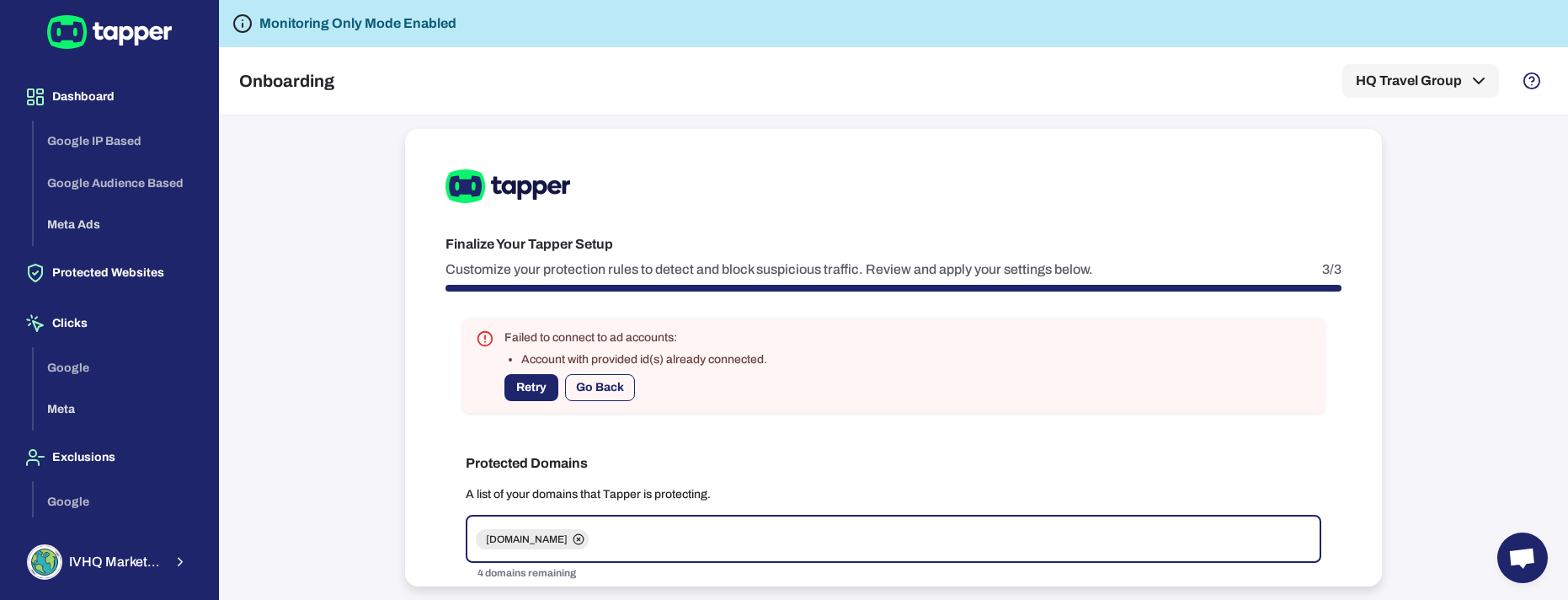
click at [604, 396] on button "Go Back" at bounding box center [600, 388] width 70 height 27
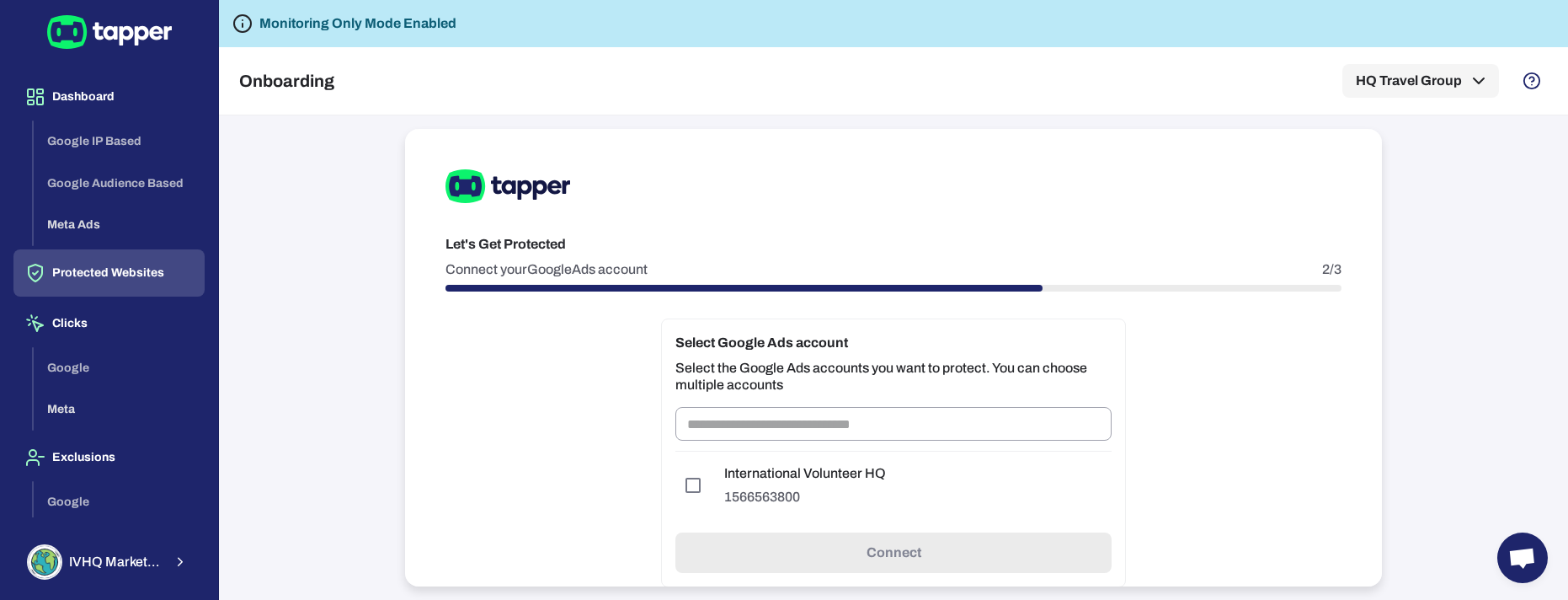
click at [141, 266] on button "Protected Websites" at bounding box center [109, 274] width 191 height 47
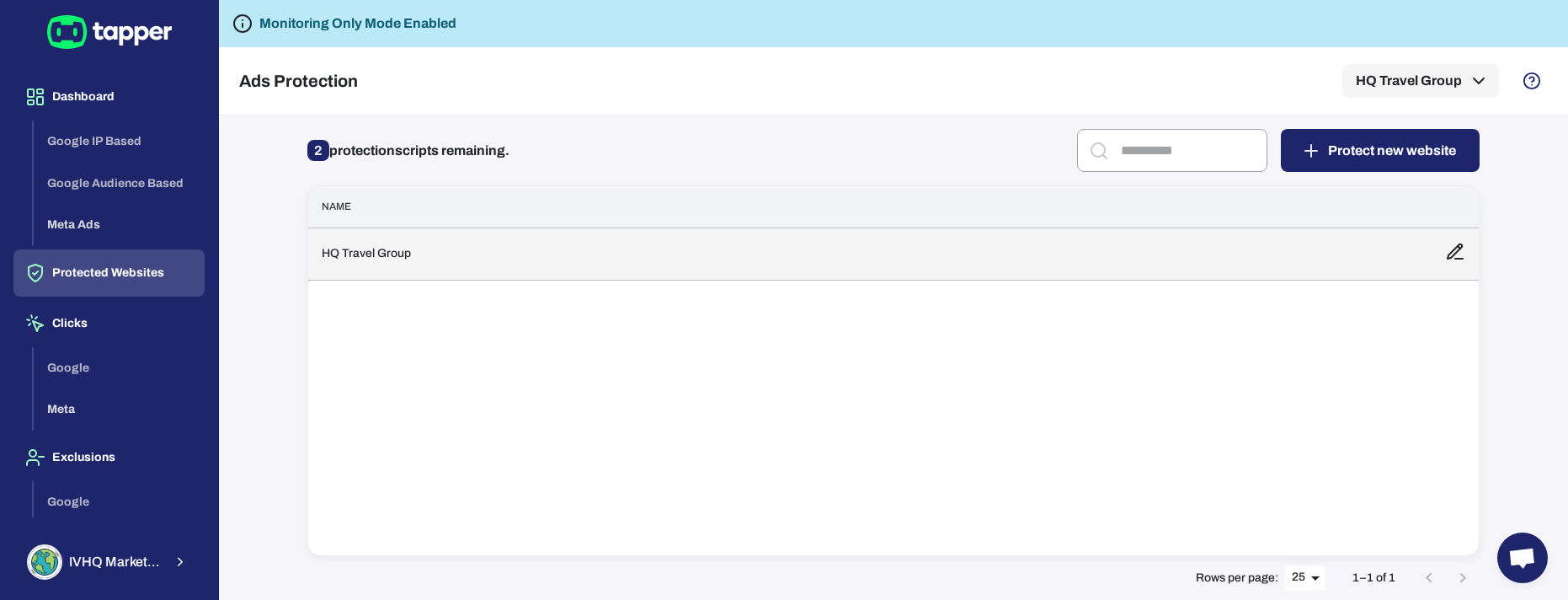
click at [580, 278] on td "HQ Travel Group" at bounding box center [869, 253] width 1123 height 52
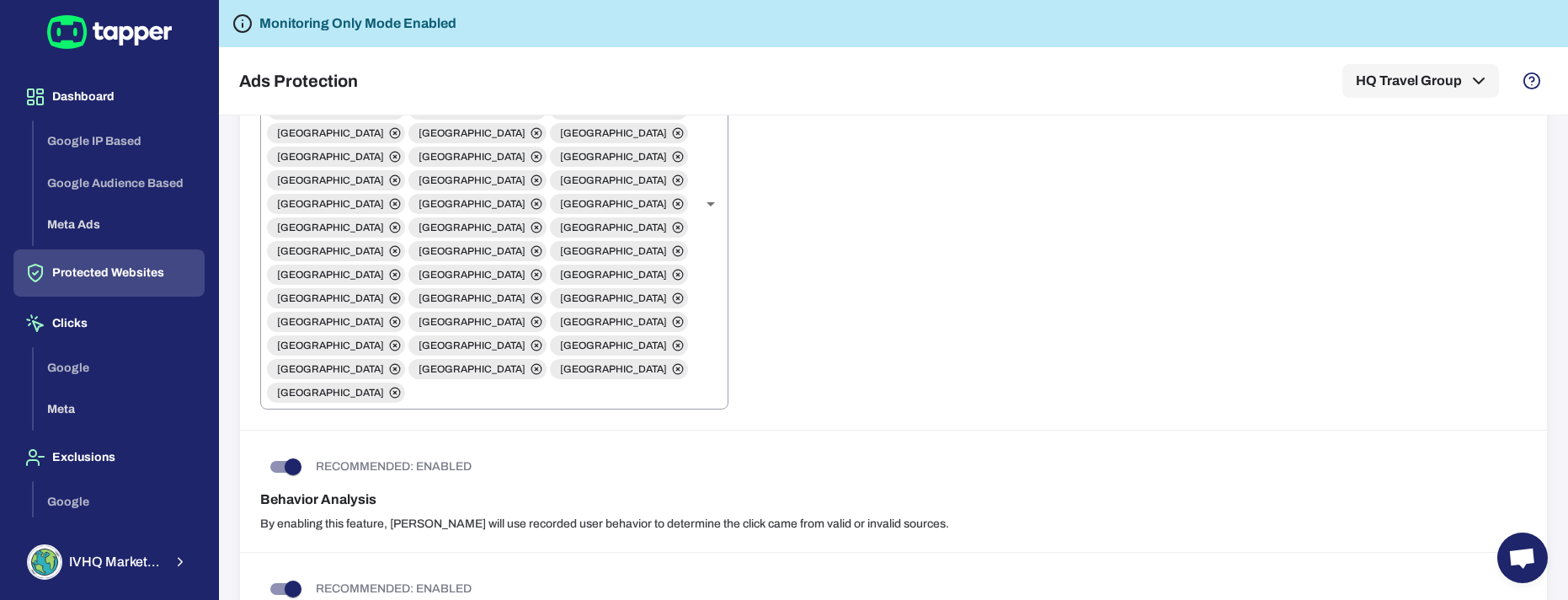
scroll to position [1156, 0]
